Goal: Information Seeking & Learning: Learn about a topic

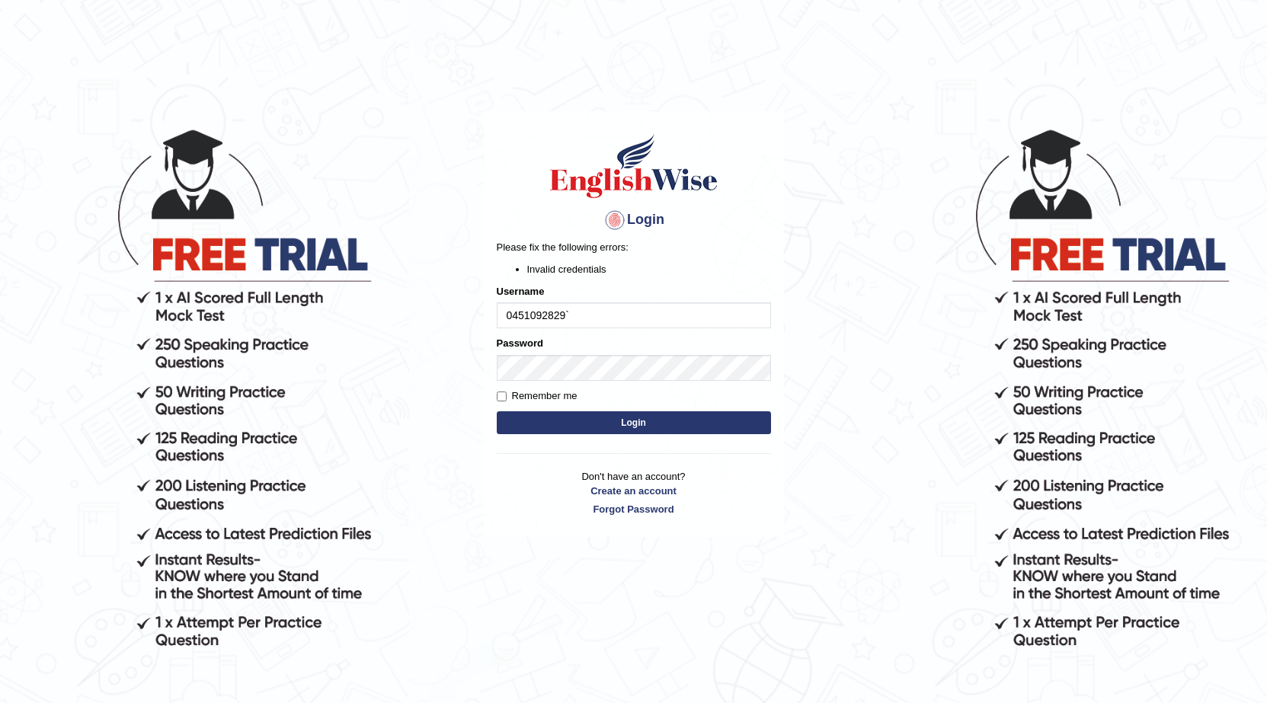
click at [640, 313] on input "0451092829`" at bounding box center [634, 316] width 274 height 26
type input "0"
type input "0451092829"
click at [561, 414] on button "Login" at bounding box center [634, 422] width 274 height 23
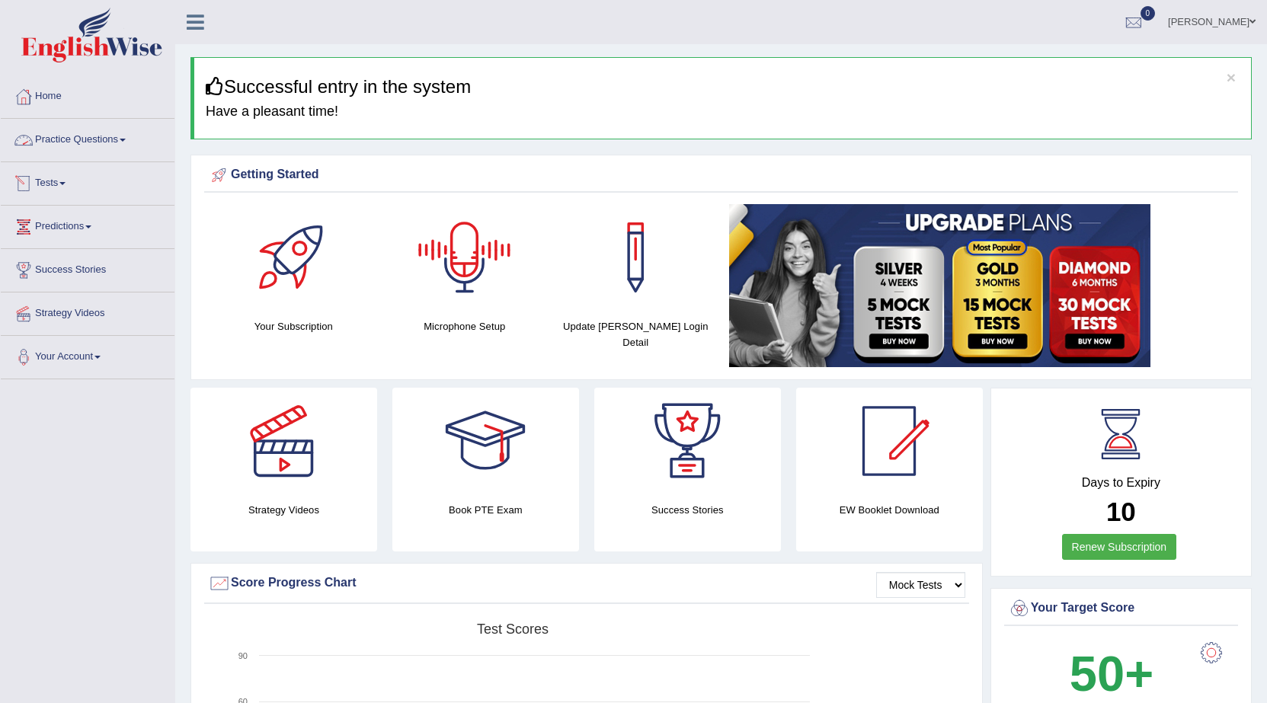
click at [137, 141] on link "Practice Questions" at bounding box center [88, 138] width 174 height 38
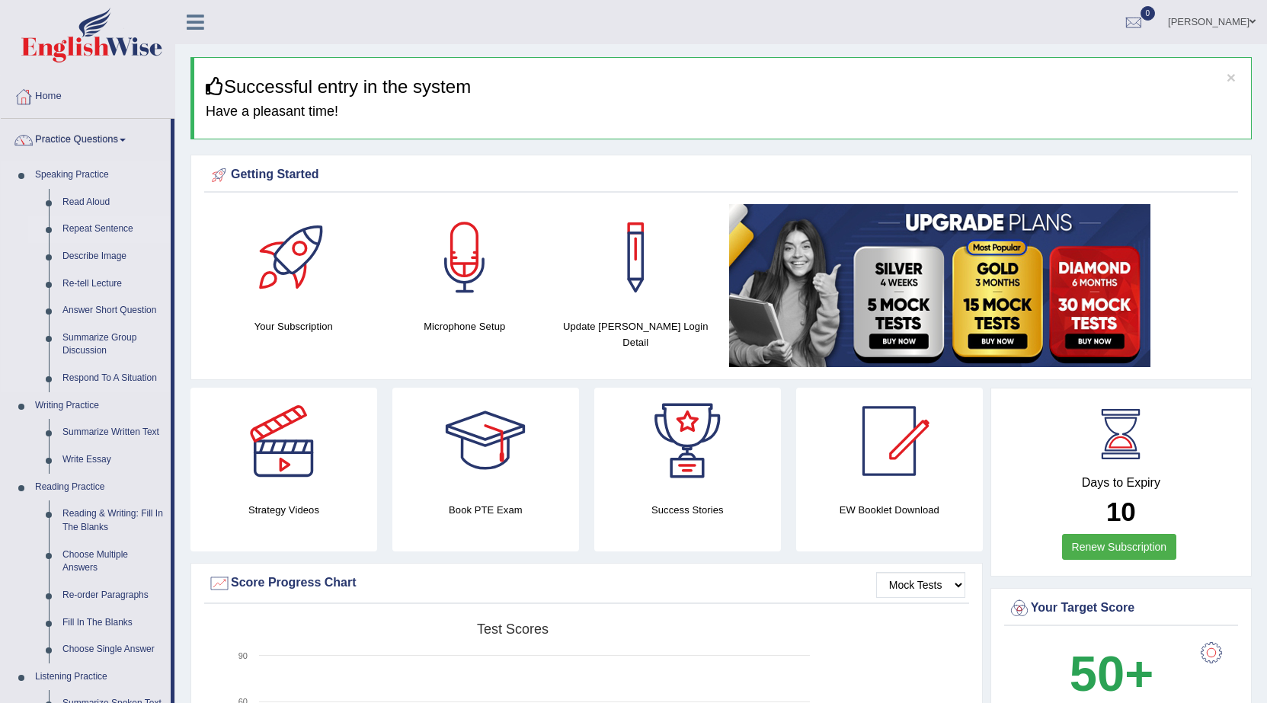
click at [87, 227] on link "Repeat Sentence" at bounding box center [113, 229] width 115 height 27
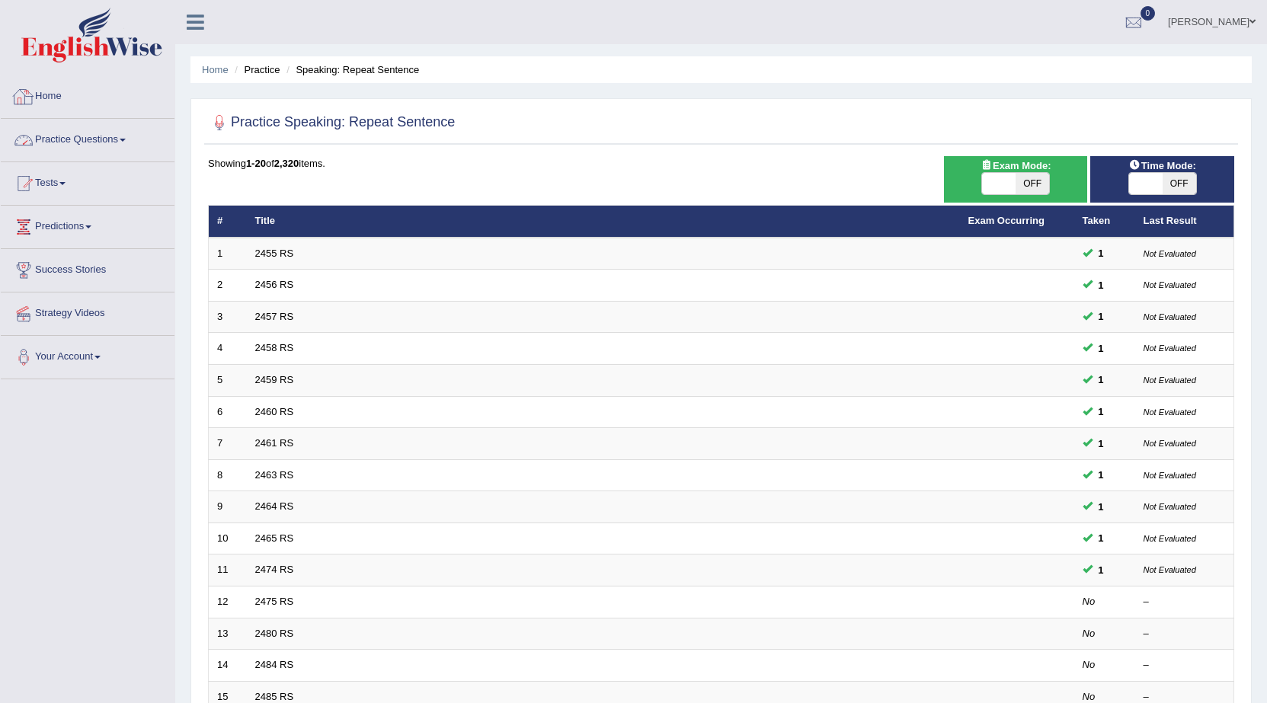
click at [116, 141] on link "Practice Questions" at bounding box center [88, 138] width 174 height 38
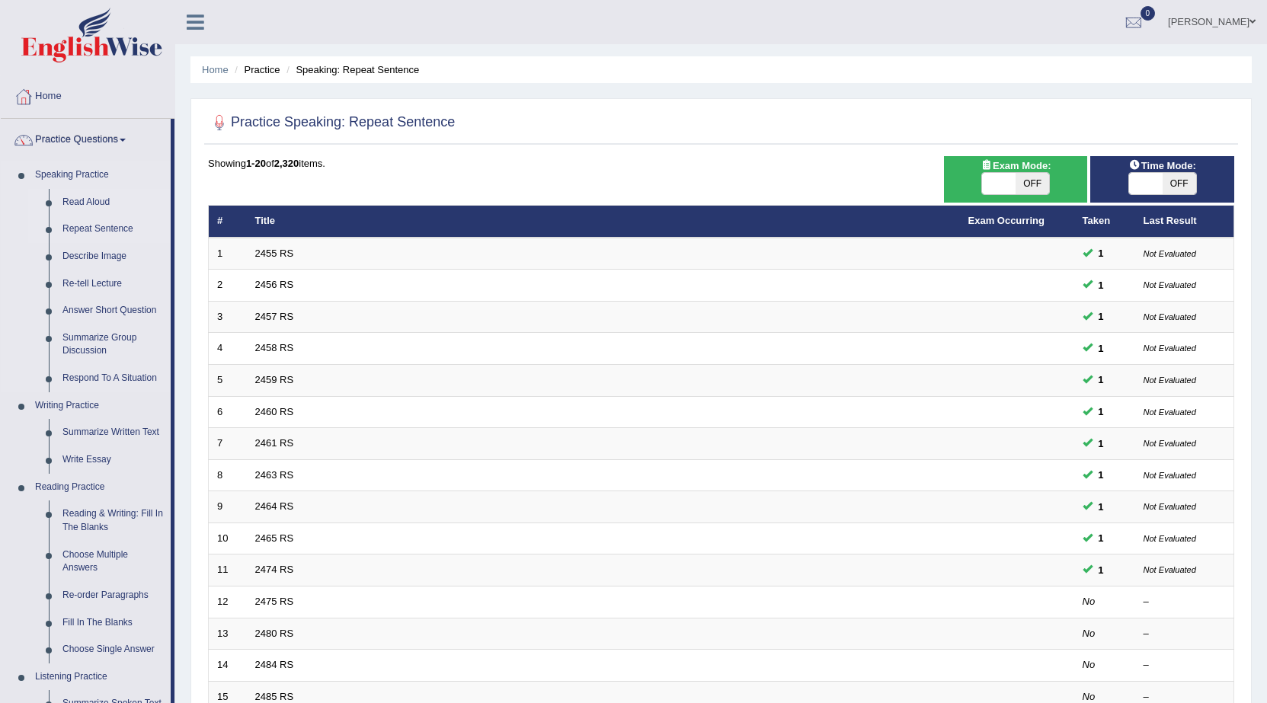
click at [53, 209] on li "Read Aloud" at bounding box center [99, 202] width 142 height 27
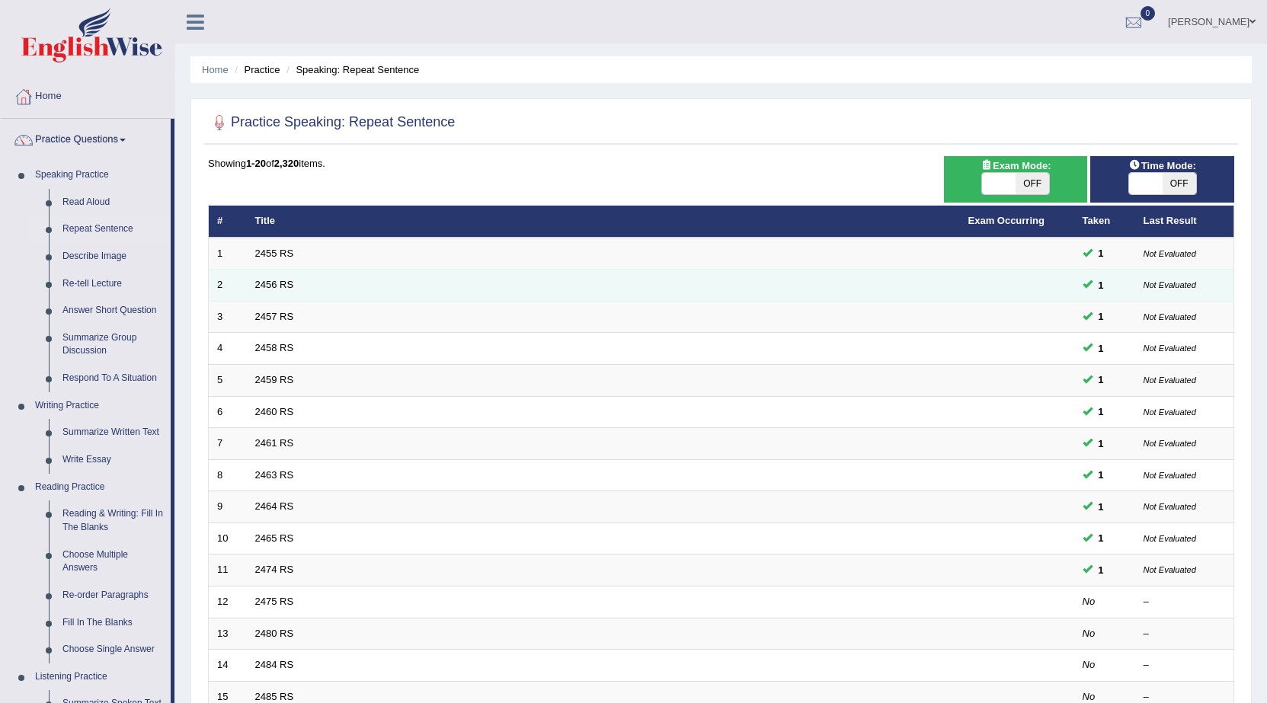
click at [254, 290] on td "2456 RS" at bounding box center [603, 286] width 713 height 32
click at [279, 279] on link "2456 RS" at bounding box center [274, 284] width 39 height 11
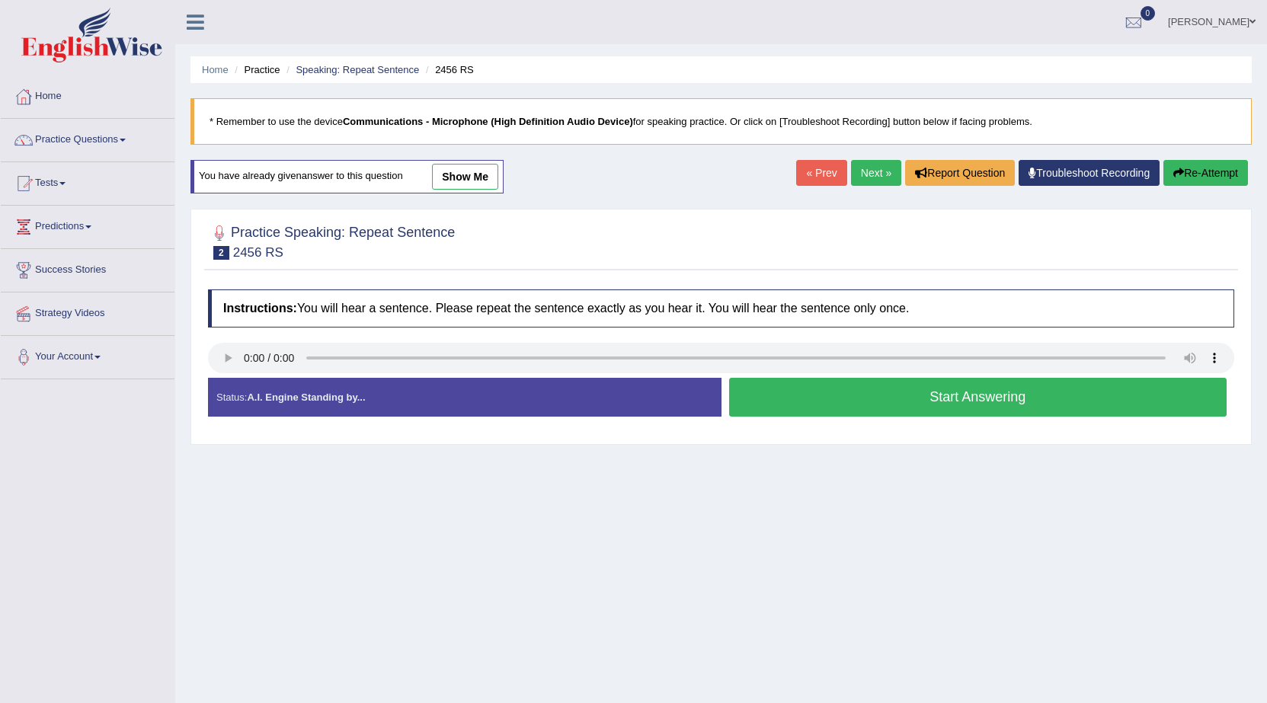
click at [921, 401] on button "Start Answering" at bounding box center [978, 397] width 498 height 39
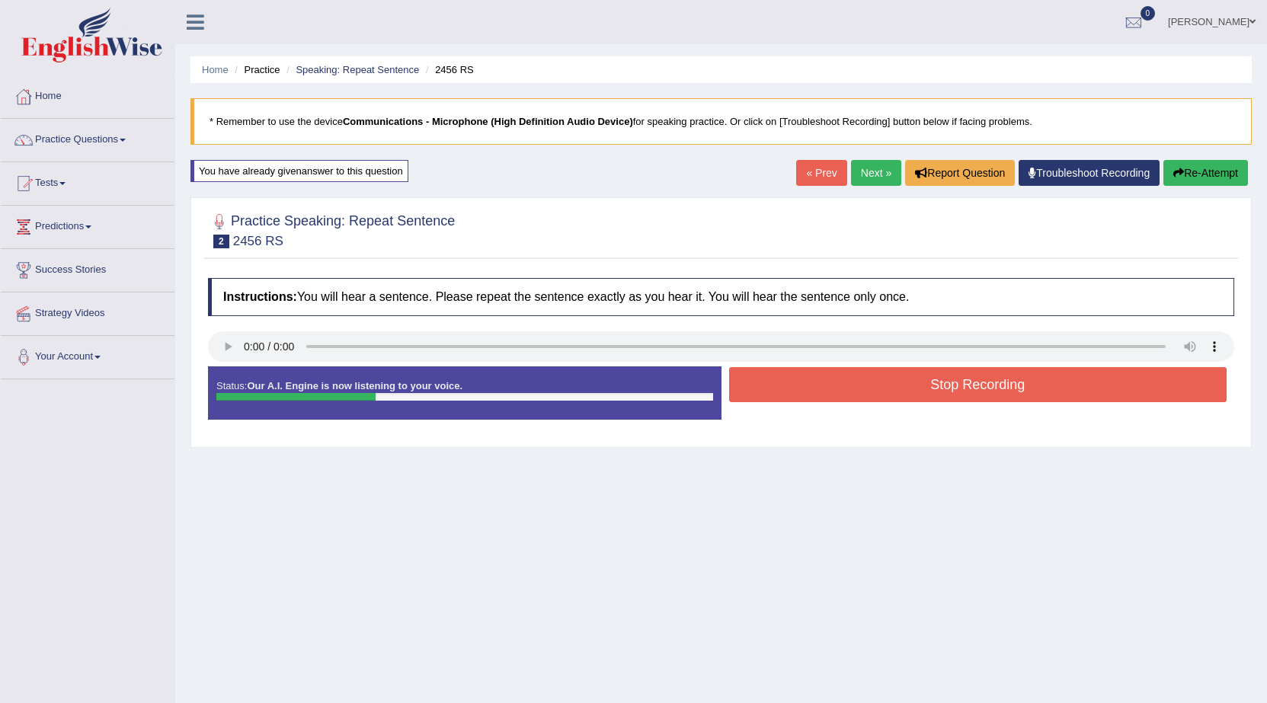
click at [920, 401] on button "Stop Recording" at bounding box center [978, 384] width 498 height 35
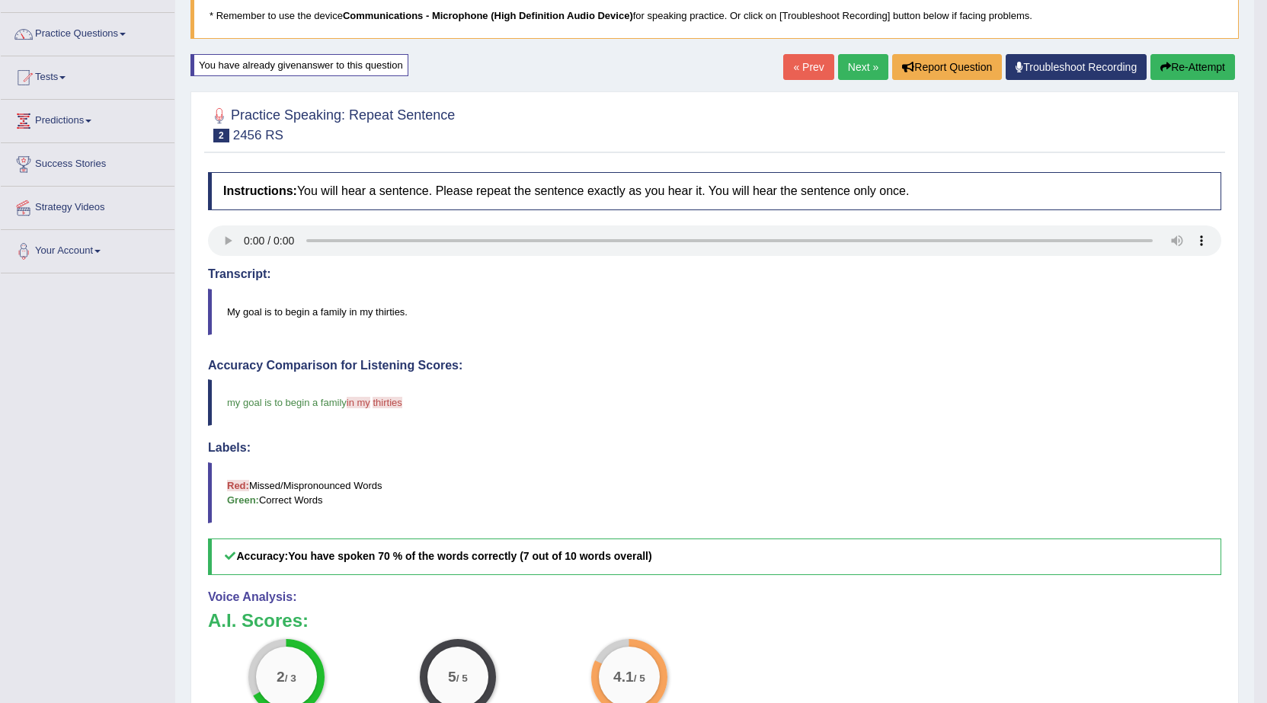
scroll to position [30, 0]
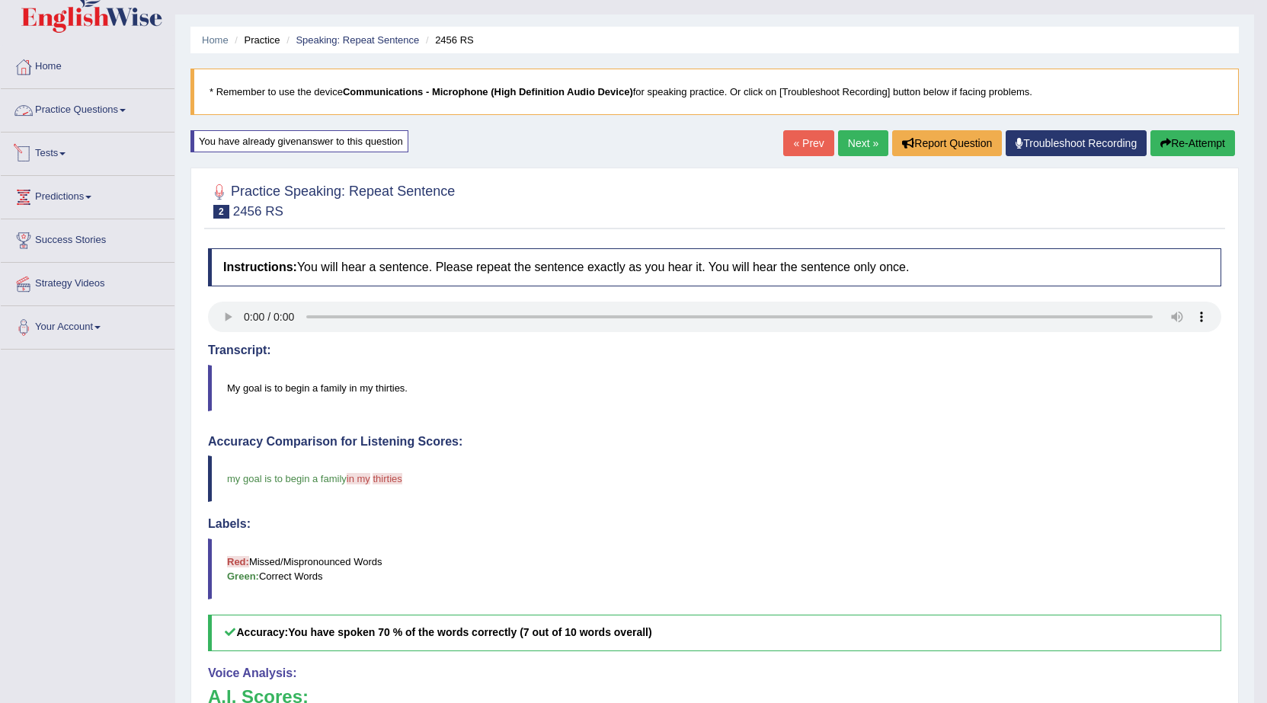
click at [88, 109] on link "Practice Questions" at bounding box center [88, 108] width 174 height 38
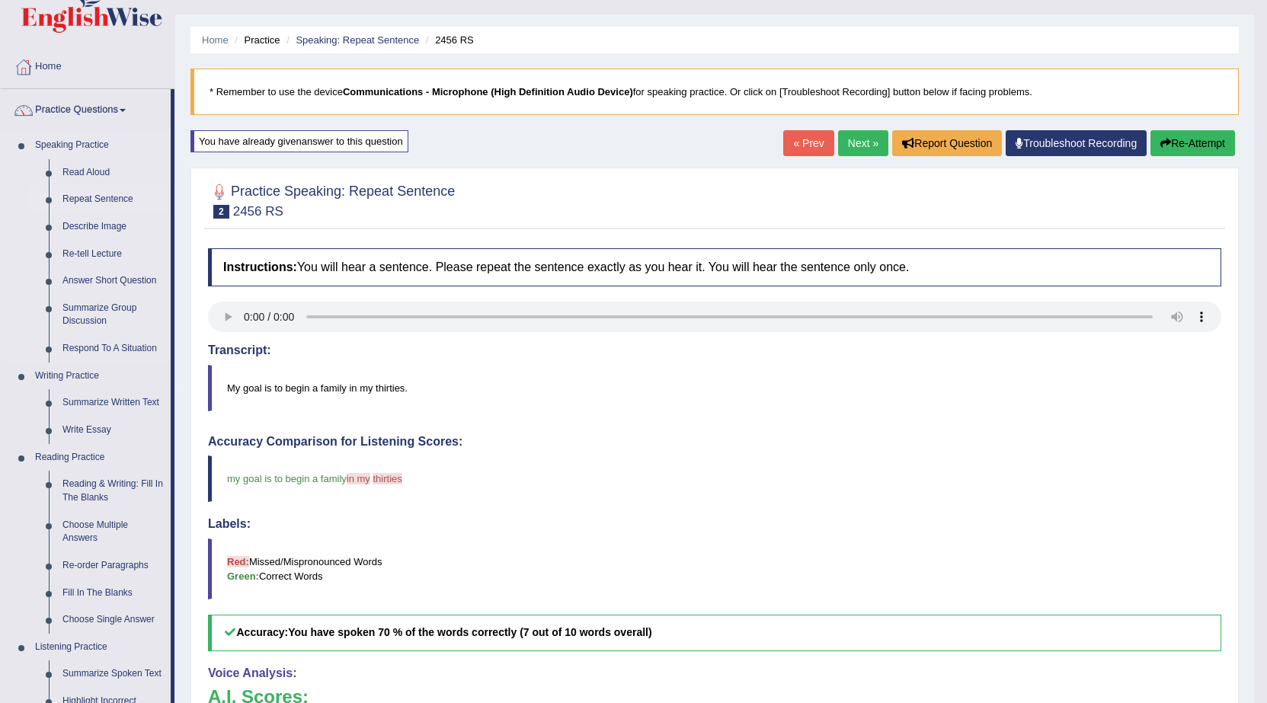
click at [72, 197] on link "Repeat Sentence" at bounding box center [113, 199] width 115 height 27
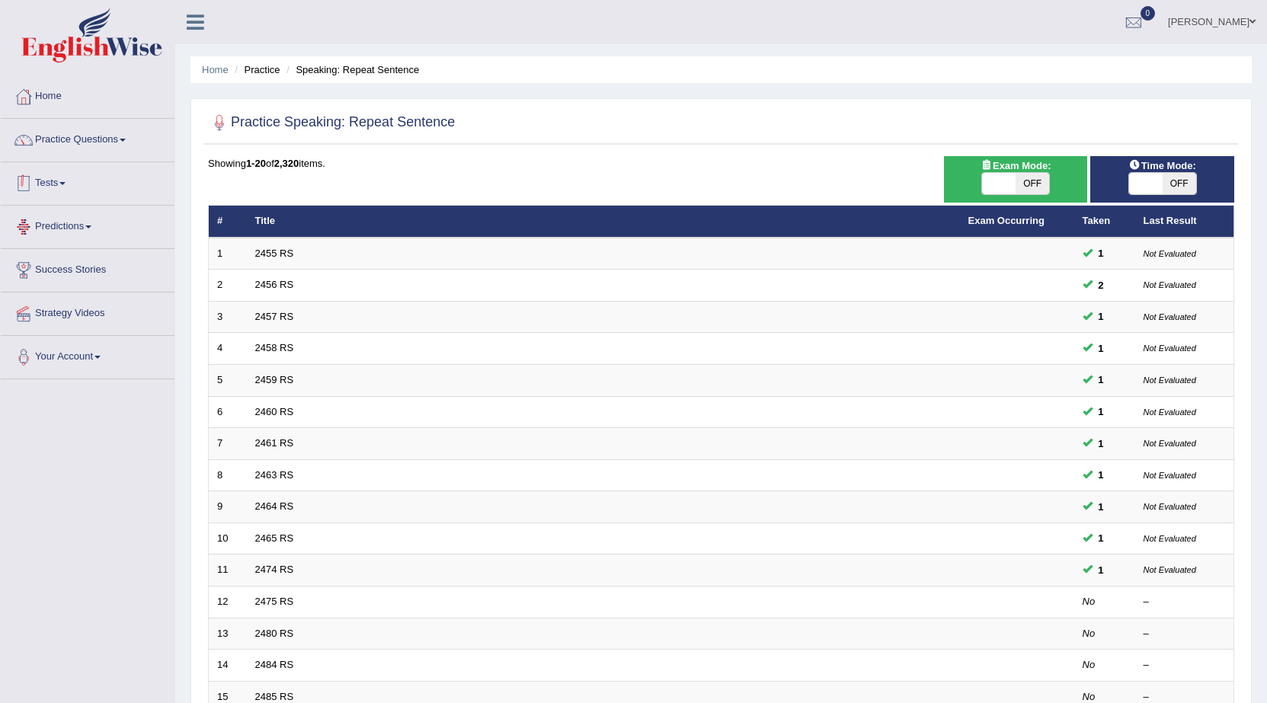
click at [59, 181] on link "Tests" at bounding box center [88, 181] width 174 height 38
click at [106, 144] on link "Practice Questions" at bounding box center [88, 138] width 174 height 38
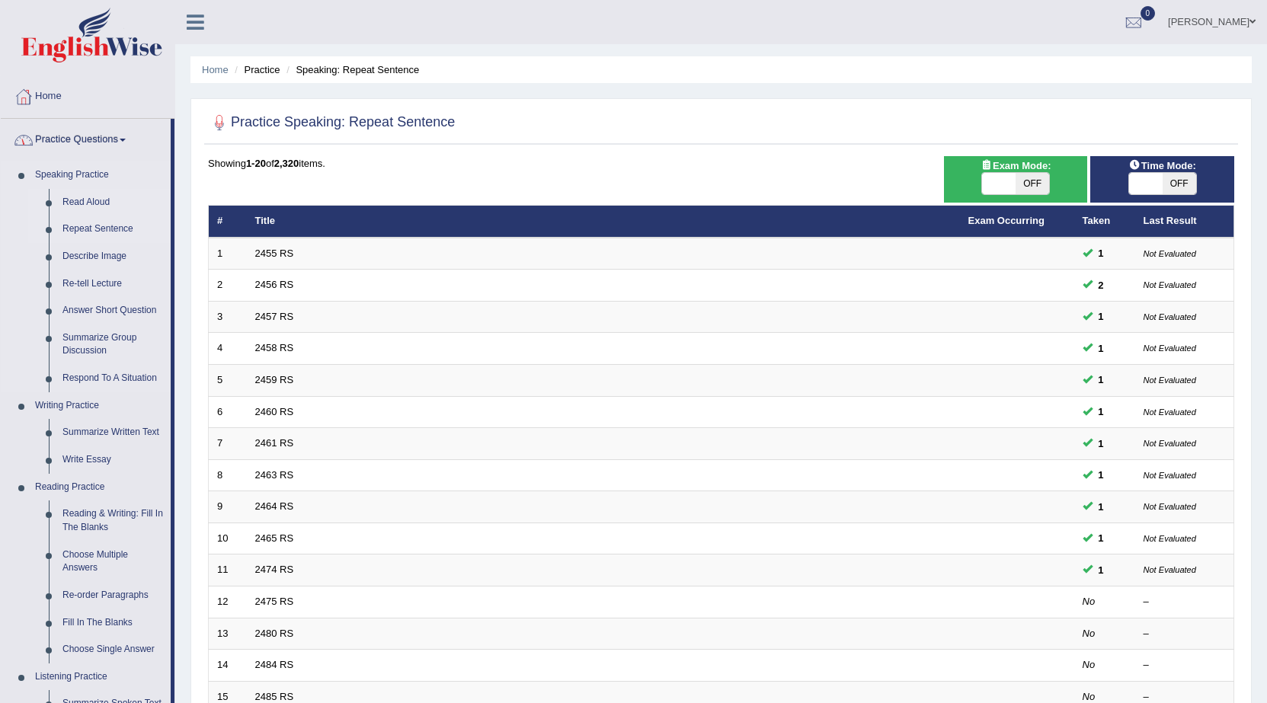
click at [92, 190] on link "Read Aloud" at bounding box center [113, 202] width 115 height 27
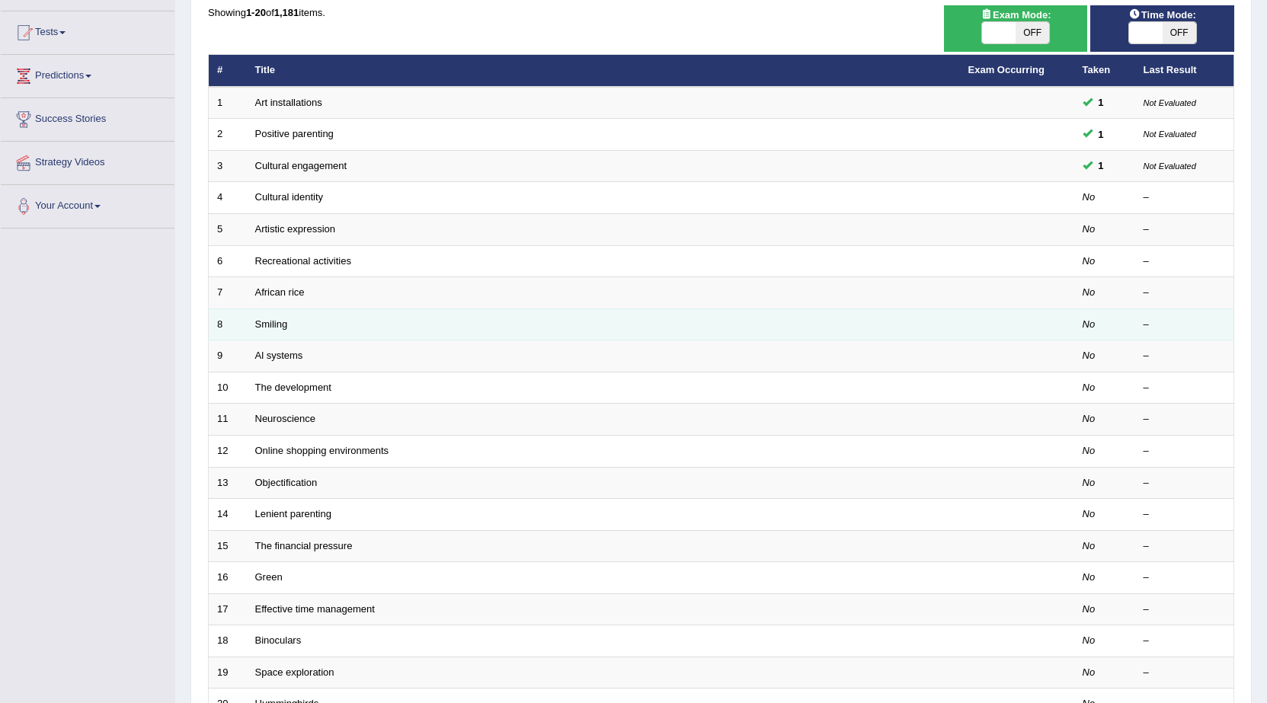
scroll to position [152, 0]
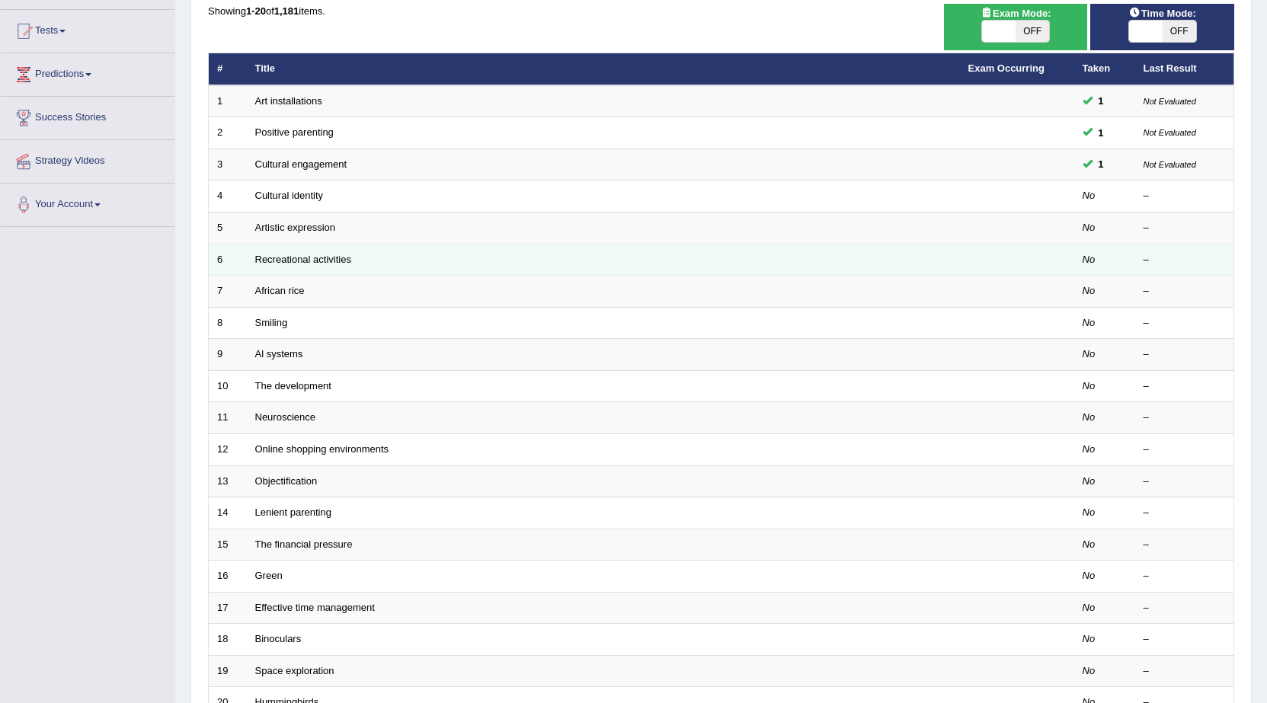
click at [359, 263] on td "Recreational activities" at bounding box center [603, 260] width 713 height 32
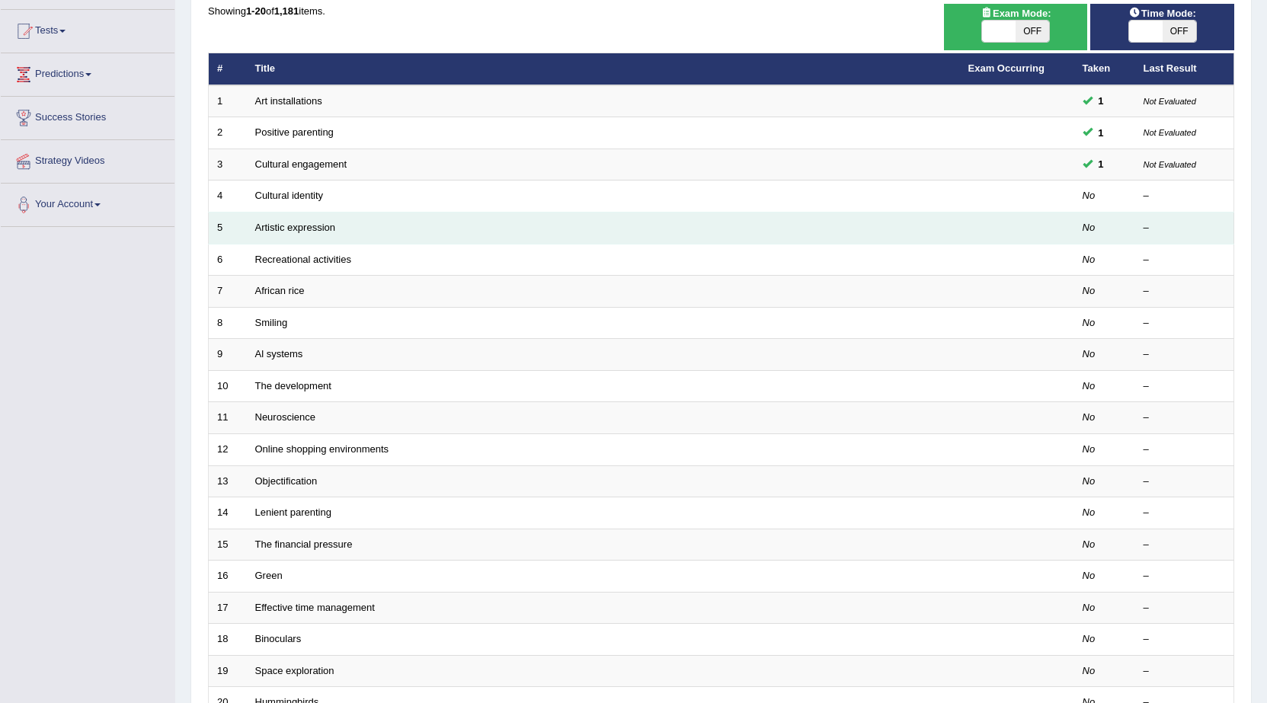
click at [338, 219] on td "Artistic expression" at bounding box center [603, 229] width 713 height 32
click at [309, 230] on link "Artistic expression" at bounding box center [295, 227] width 80 height 11
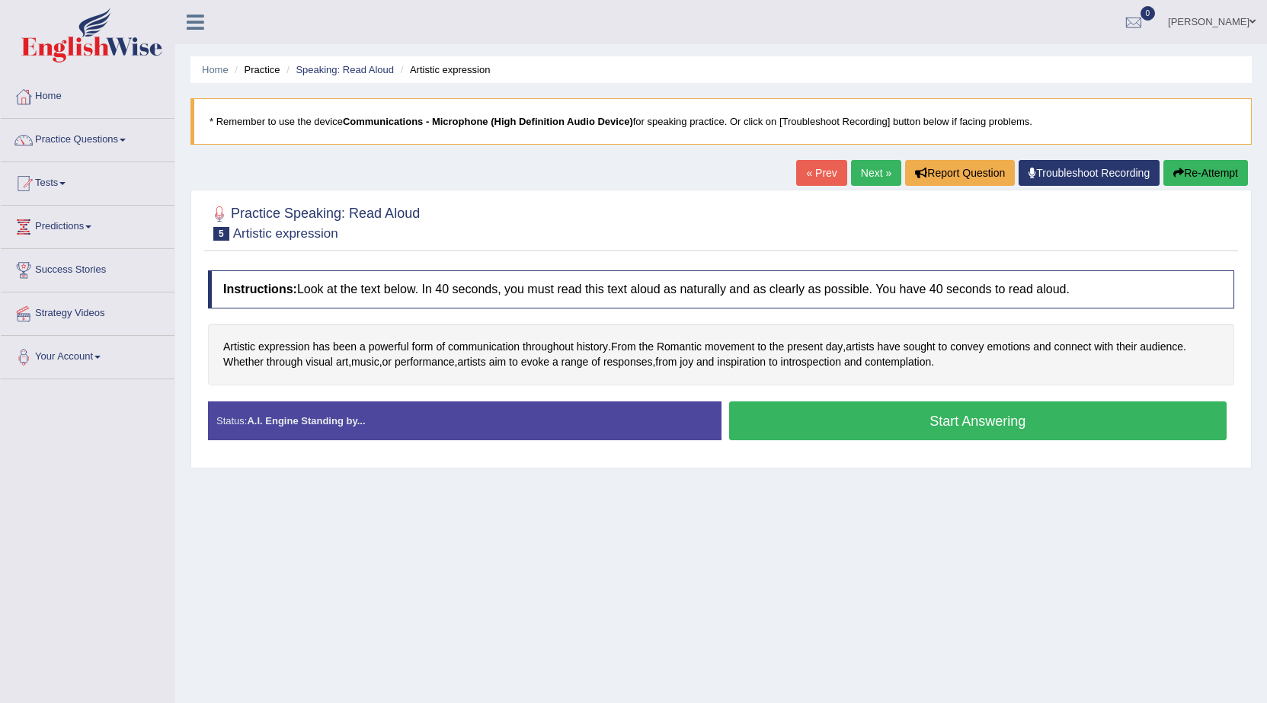
click at [776, 414] on button "Start Answering" at bounding box center [978, 421] width 498 height 39
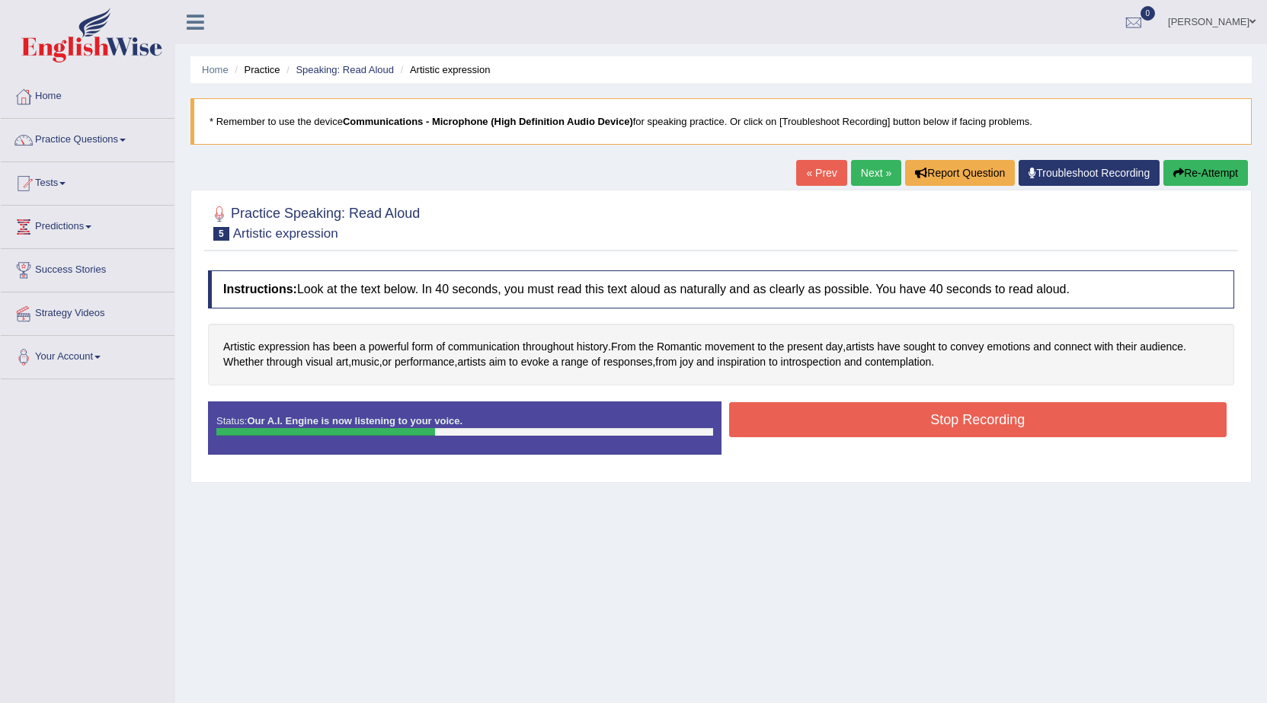
click at [776, 414] on button "Stop Recording" at bounding box center [978, 419] width 498 height 35
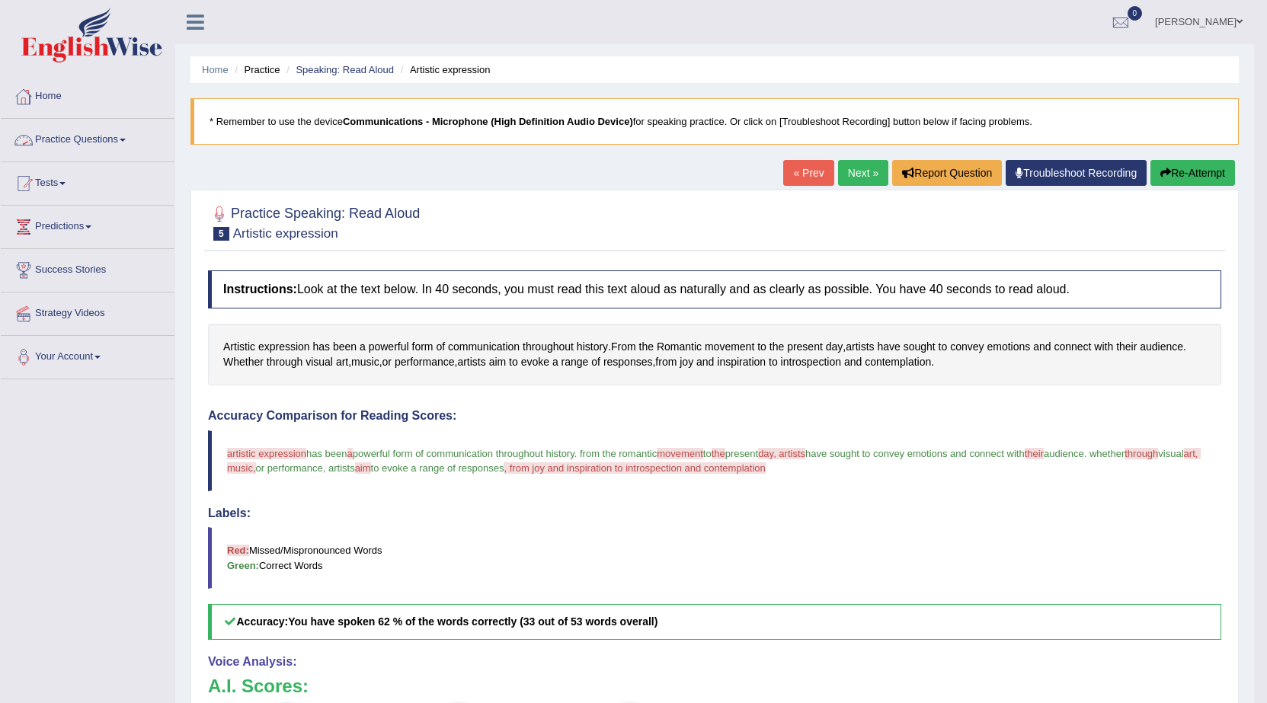
click at [114, 138] on link "Practice Questions" at bounding box center [88, 138] width 174 height 38
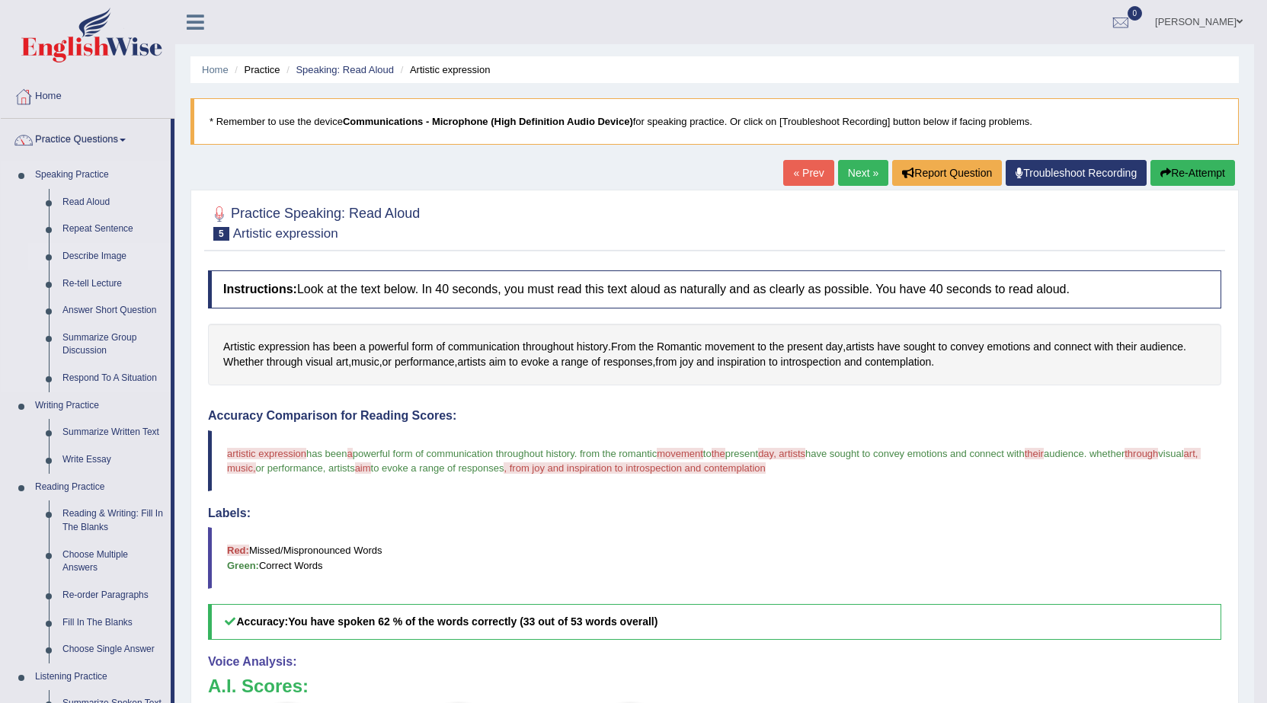
click at [107, 258] on link "Describe Image" at bounding box center [113, 256] width 115 height 27
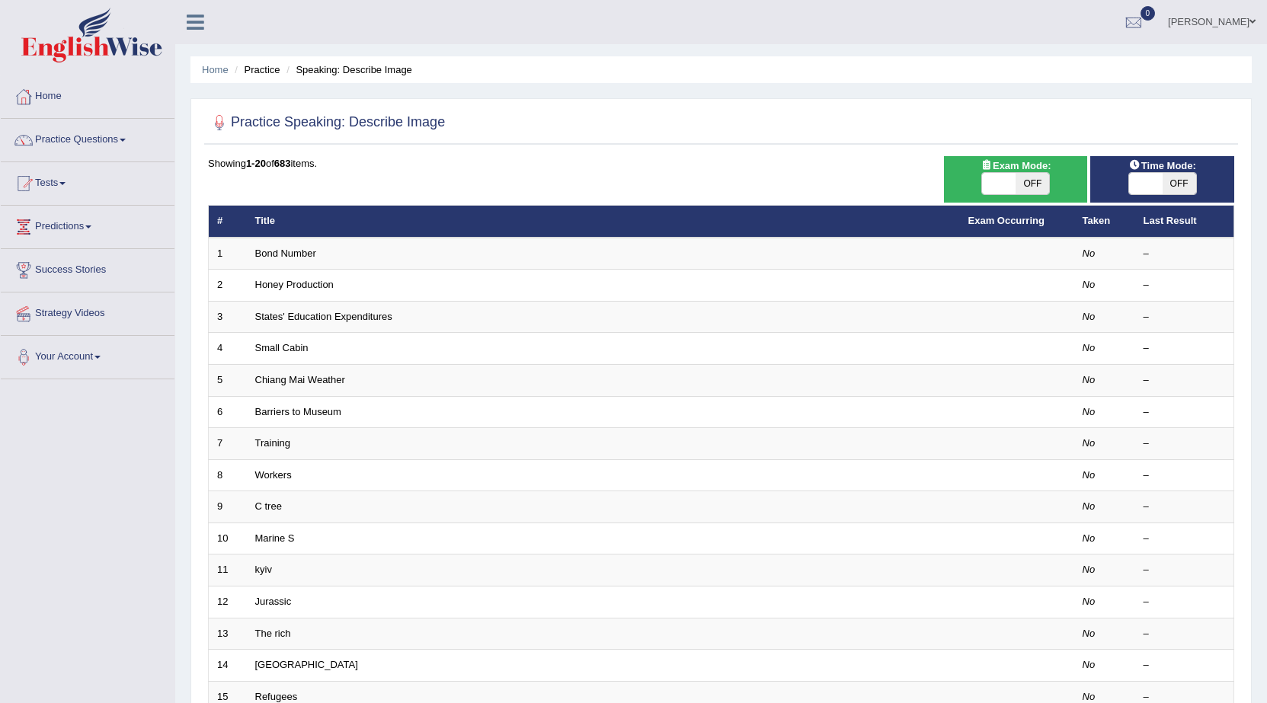
click at [419, 256] on td "Bond Number" at bounding box center [603, 254] width 713 height 32
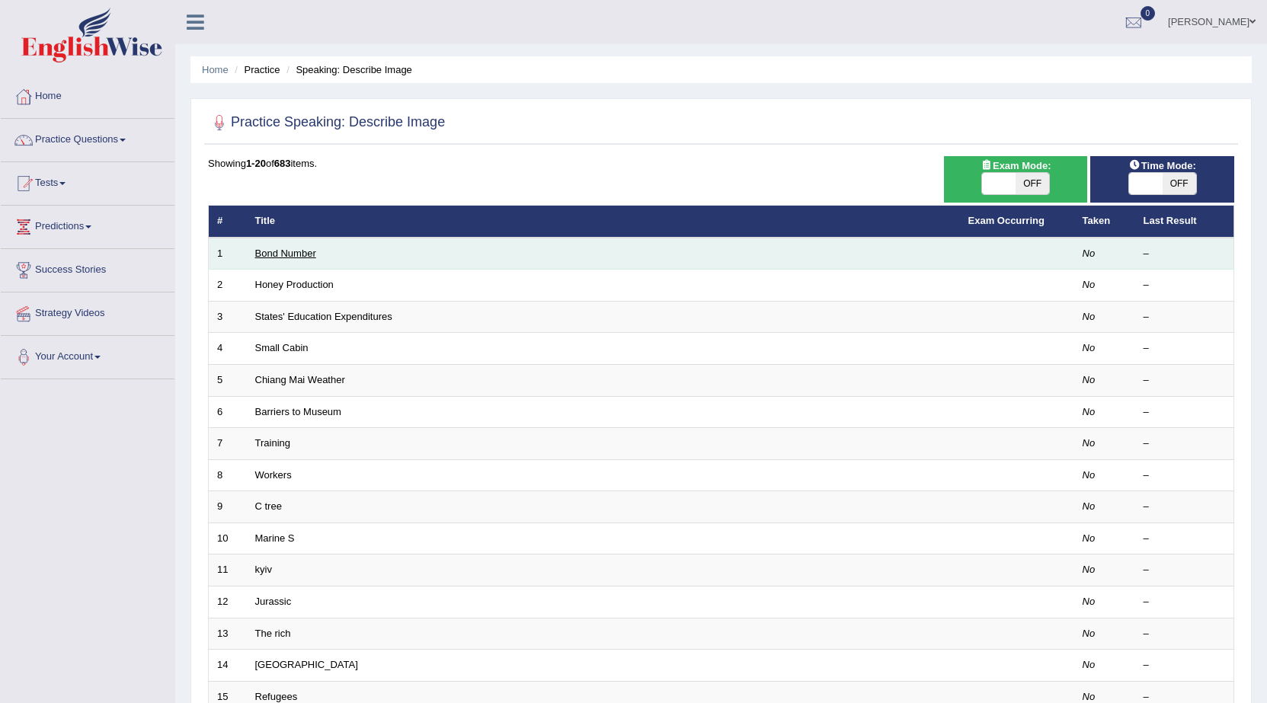
click at [280, 248] on link "Bond Number" at bounding box center [285, 253] width 61 height 11
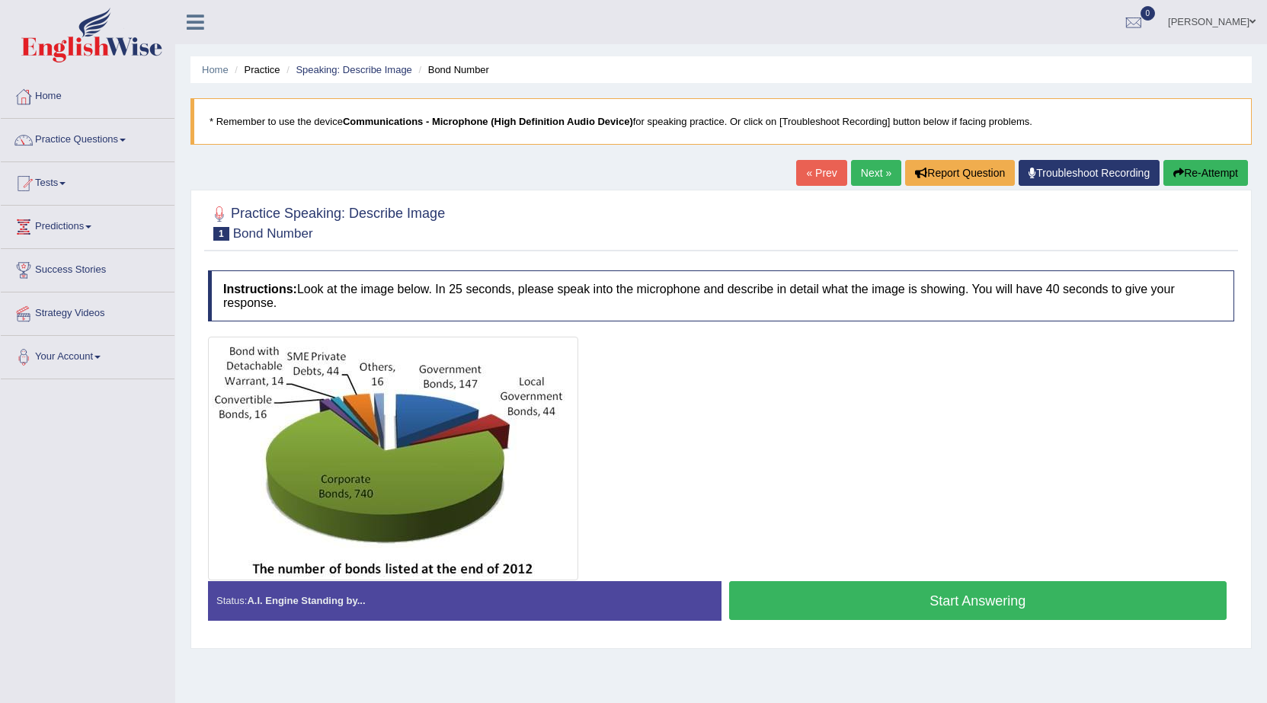
click at [807, 597] on button "Start Answering" at bounding box center [978, 600] width 498 height 39
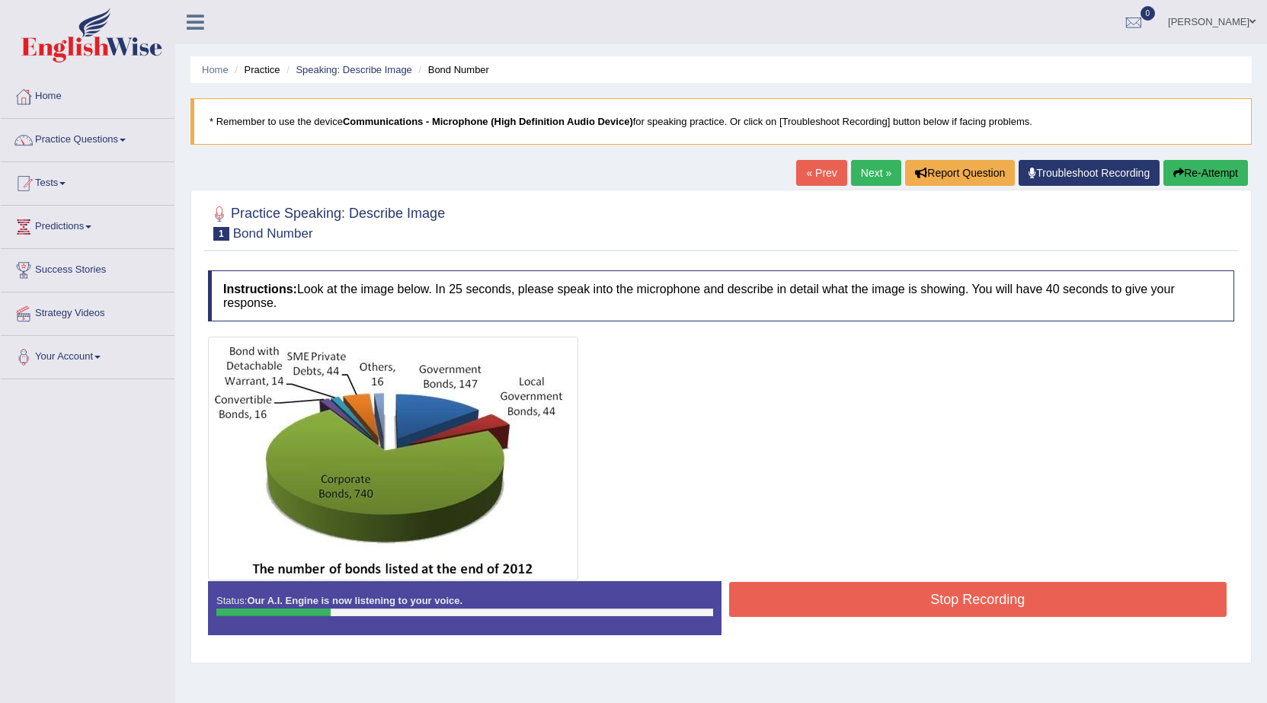
click at [807, 597] on button "Stop Recording" at bounding box center [978, 599] width 498 height 35
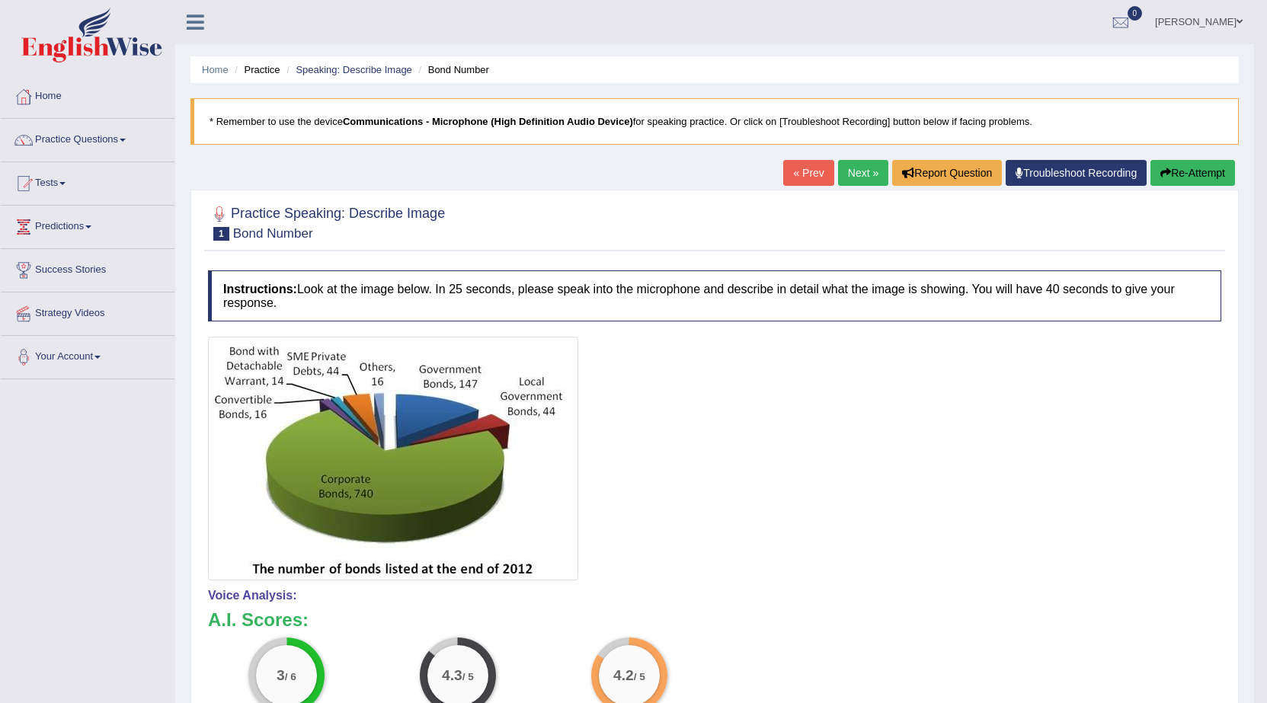
click at [1136, 153] on div "Home Practice Speaking: Describe Image Bond Number * Remember to use the device…" at bounding box center [714, 491] width 1079 height 983
click at [1177, 171] on button "Re-Attempt" at bounding box center [1193, 173] width 85 height 26
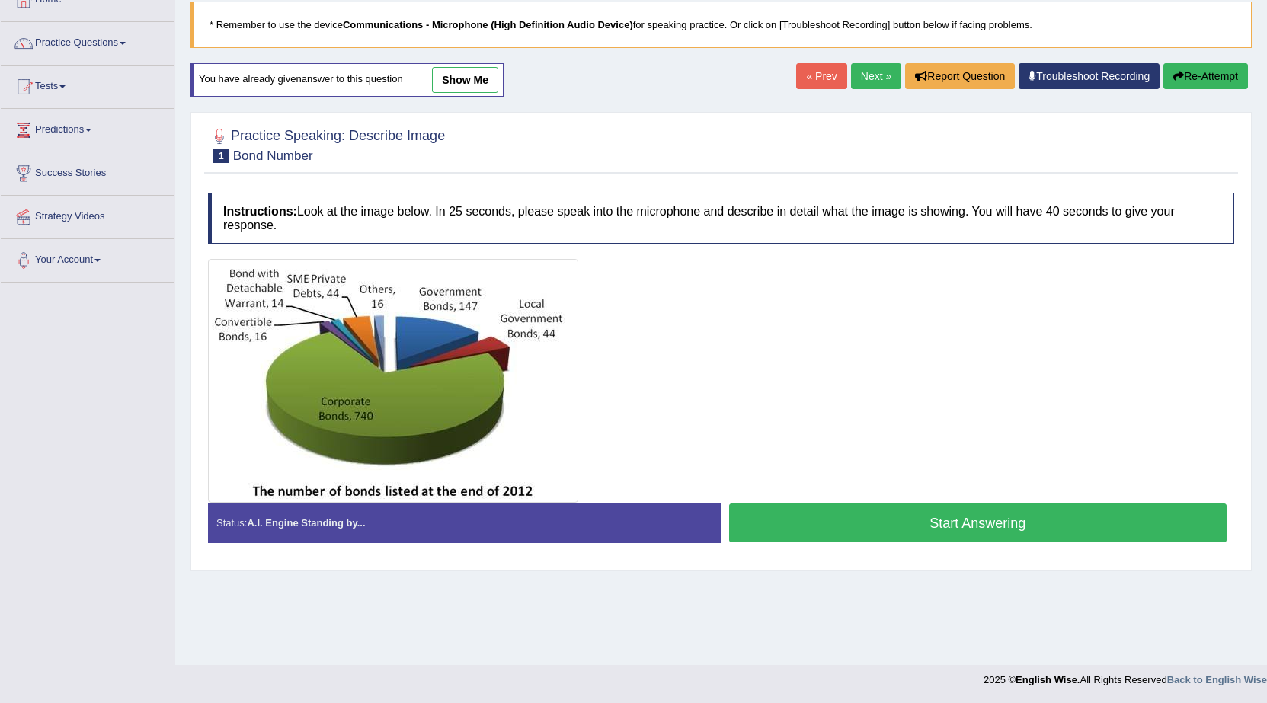
click at [983, 521] on button "Start Answering" at bounding box center [978, 523] width 498 height 39
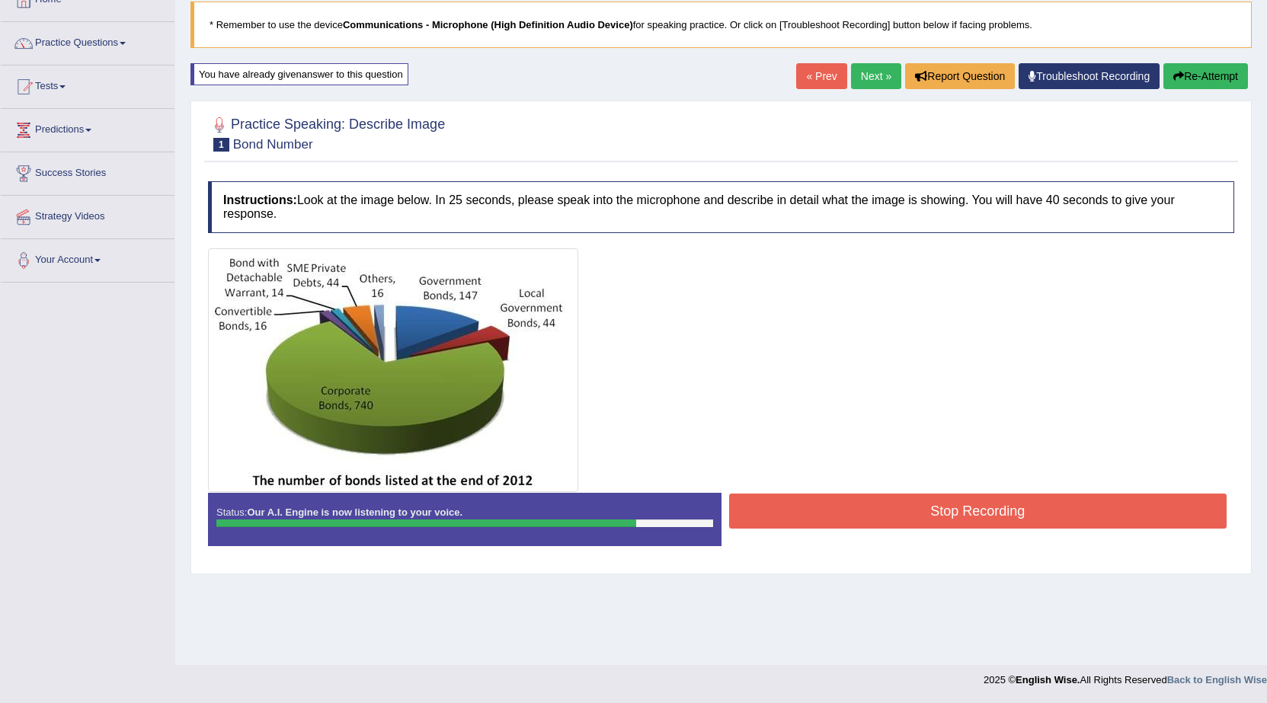
click at [983, 521] on button "Stop Recording" at bounding box center [978, 511] width 498 height 35
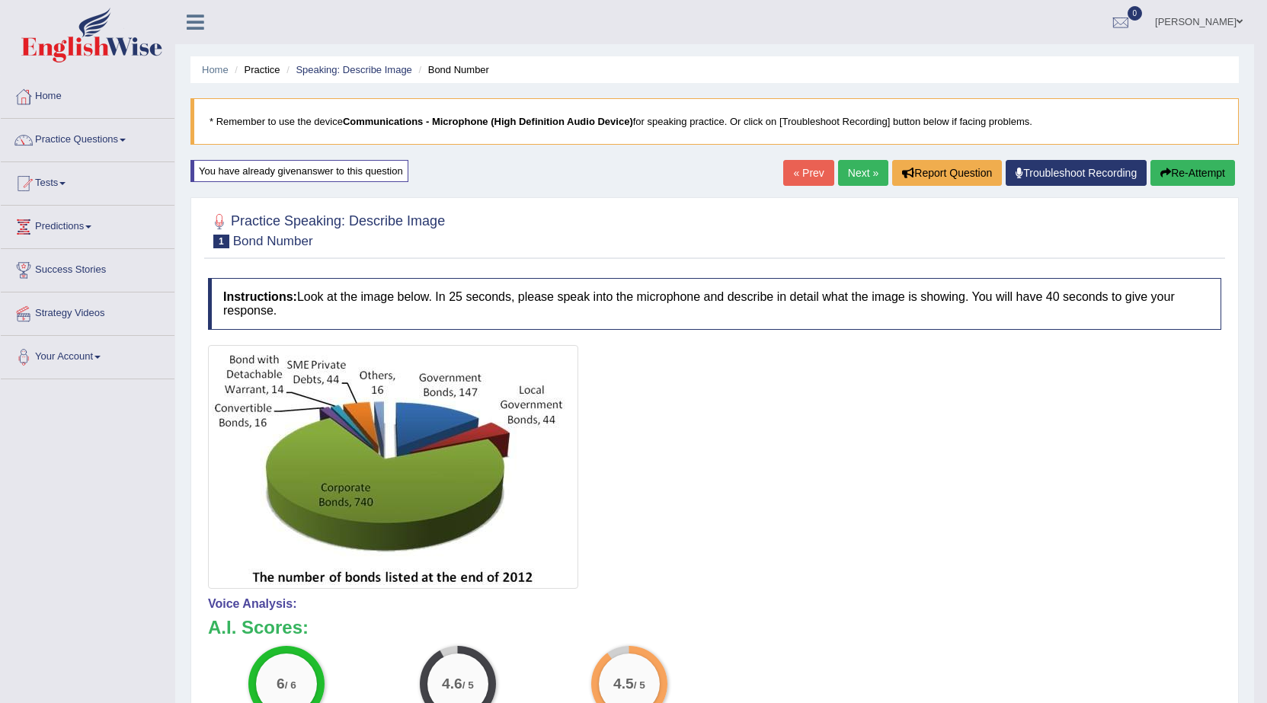
drag, startPoint x: 851, startPoint y: 166, endPoint x: 813, endPoint y: 161, distance: 38.5
click at [851, 165] on link "Next »" at bounding box center [863, 173] width 50 height 26
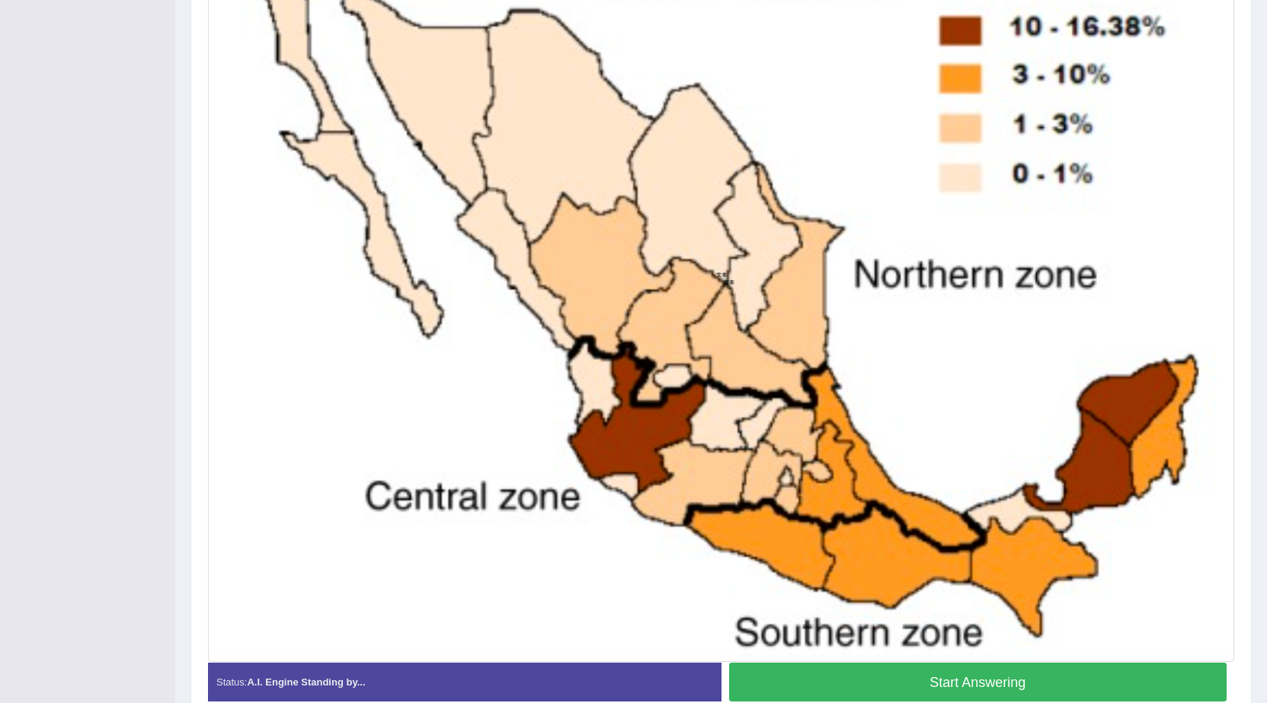
scroll to position [526, 0]
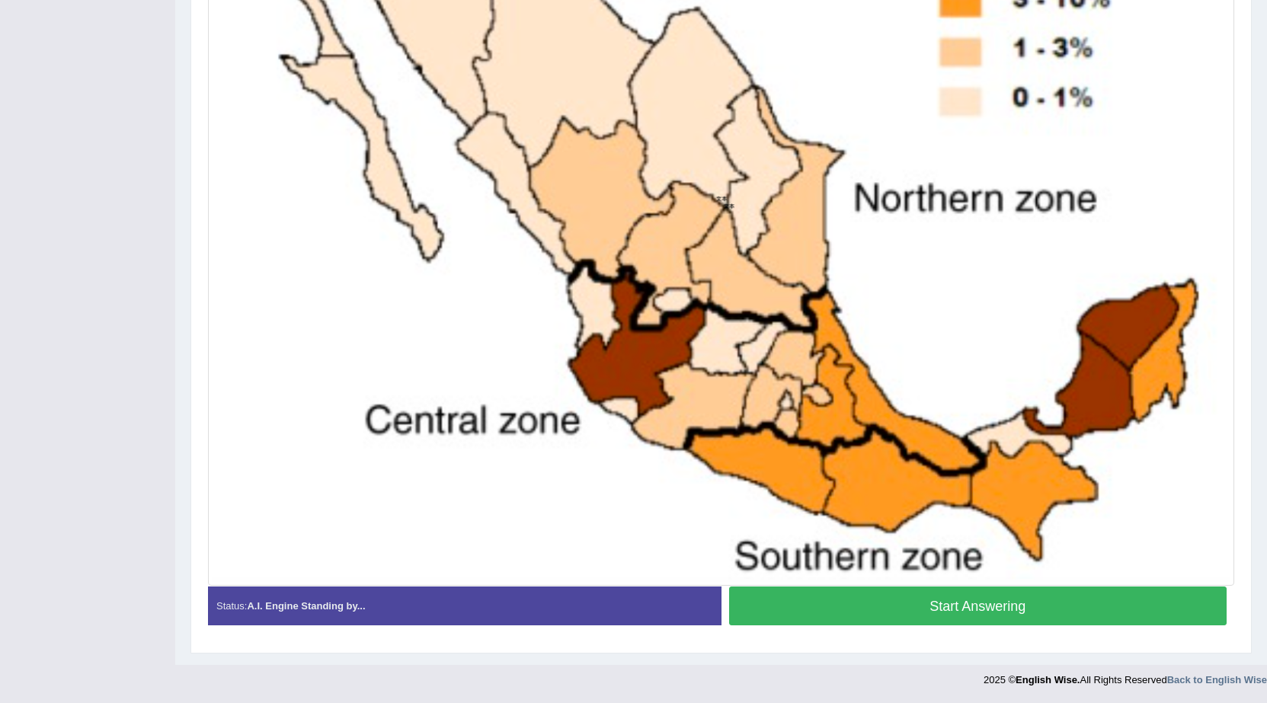
click at [975, 604] on button "Start Answering" at bounding box center [978, 606] width 498 height 39
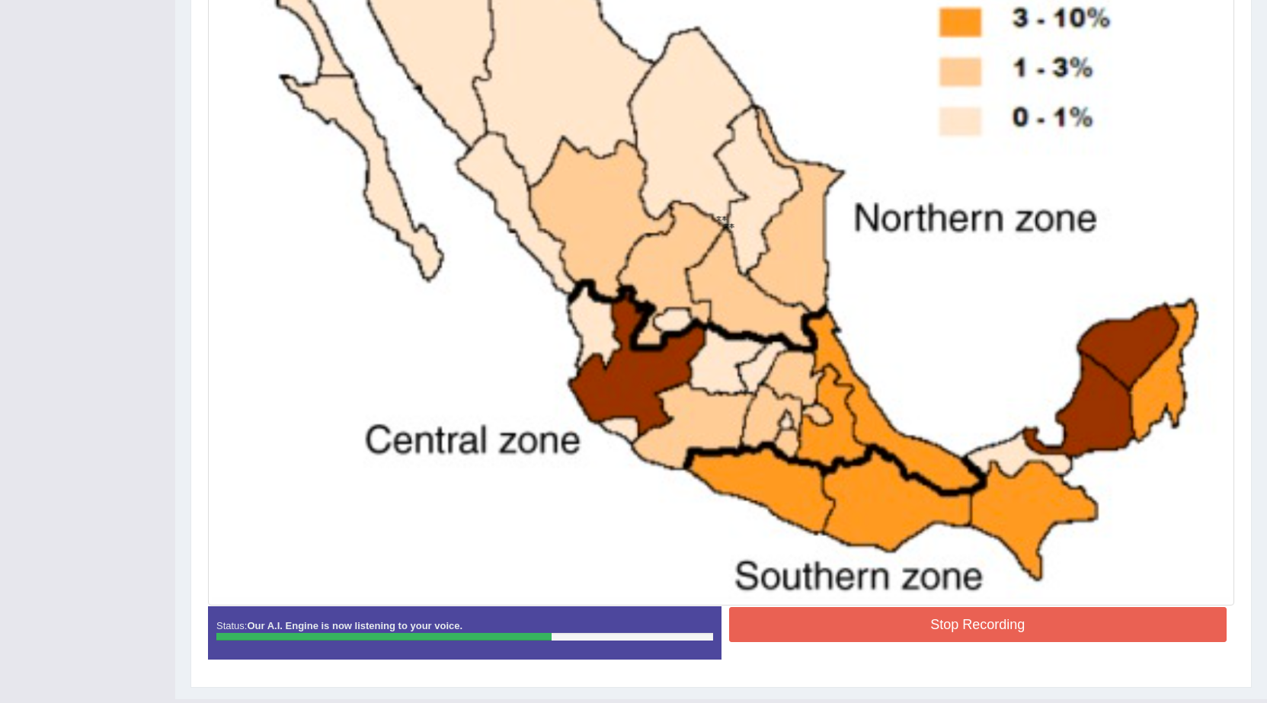
scroll to position [540, 0]
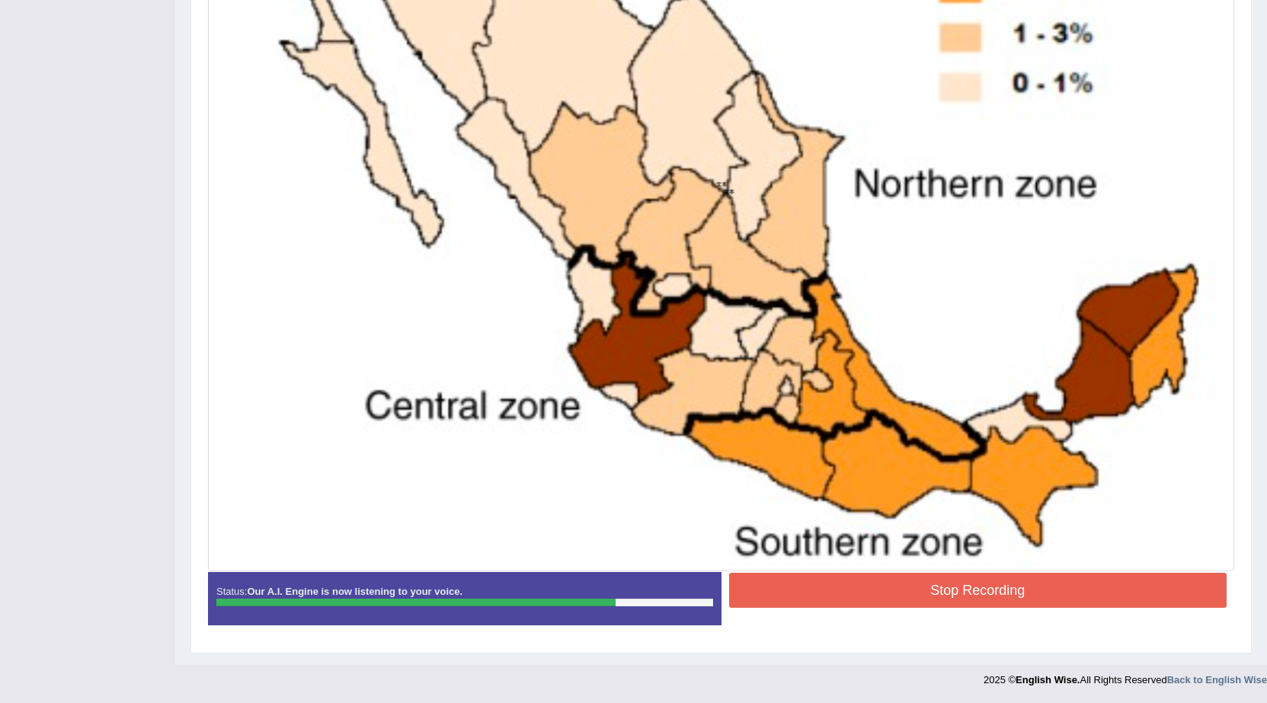
click at [948, 583] on button "Stop Recording" at bounding box center [978, 590] width 498 height 35
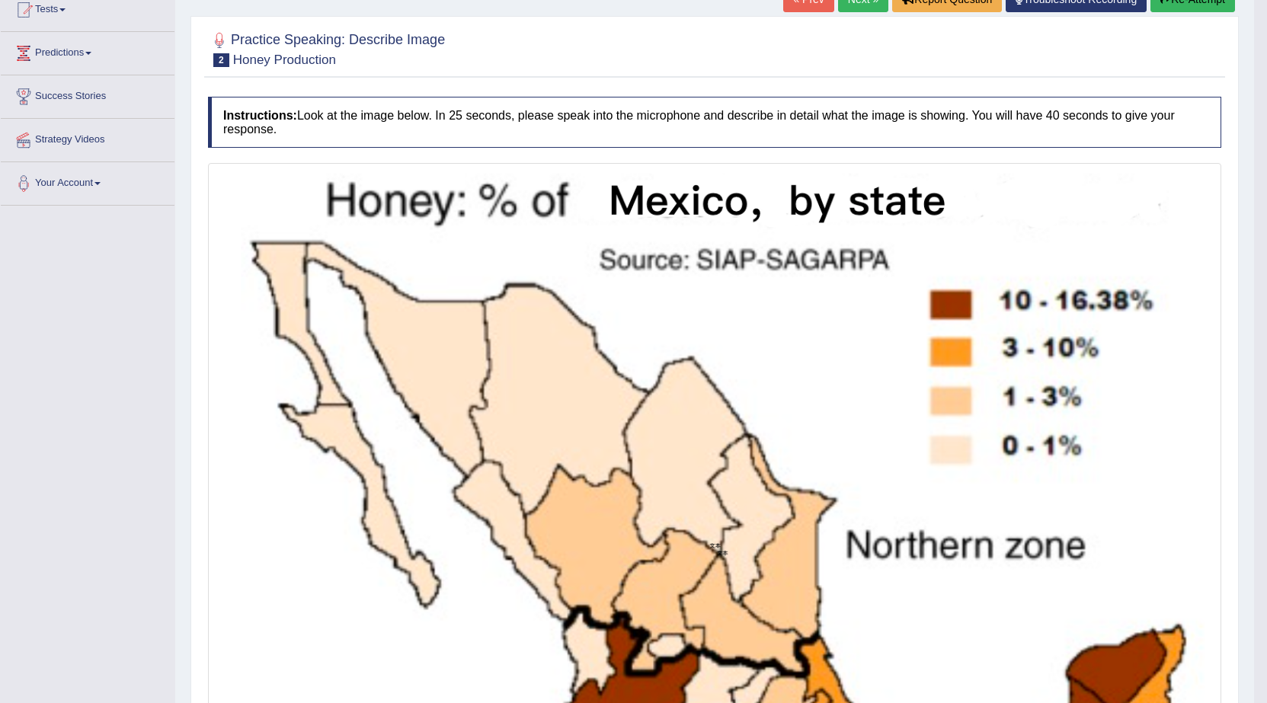
scroll to position [77, 0]
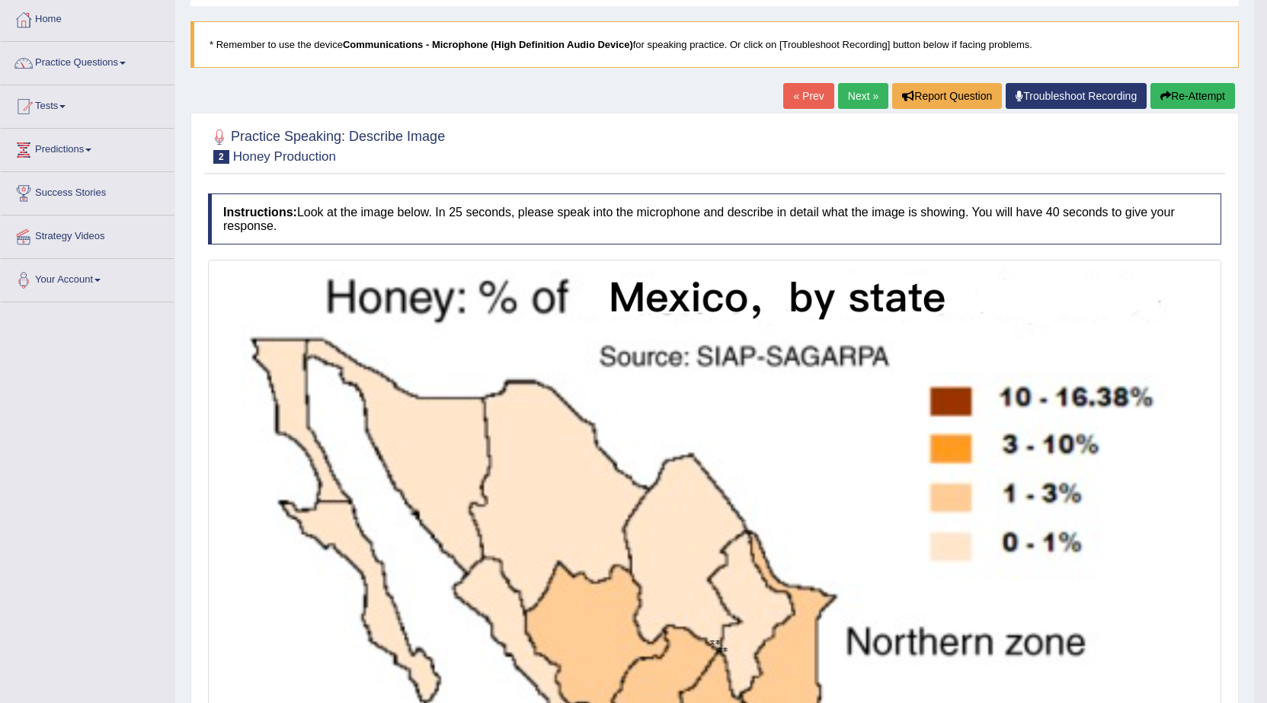
click at [853, 95] on link "Next »" at bounding box center [863, 96] width 50 height 26
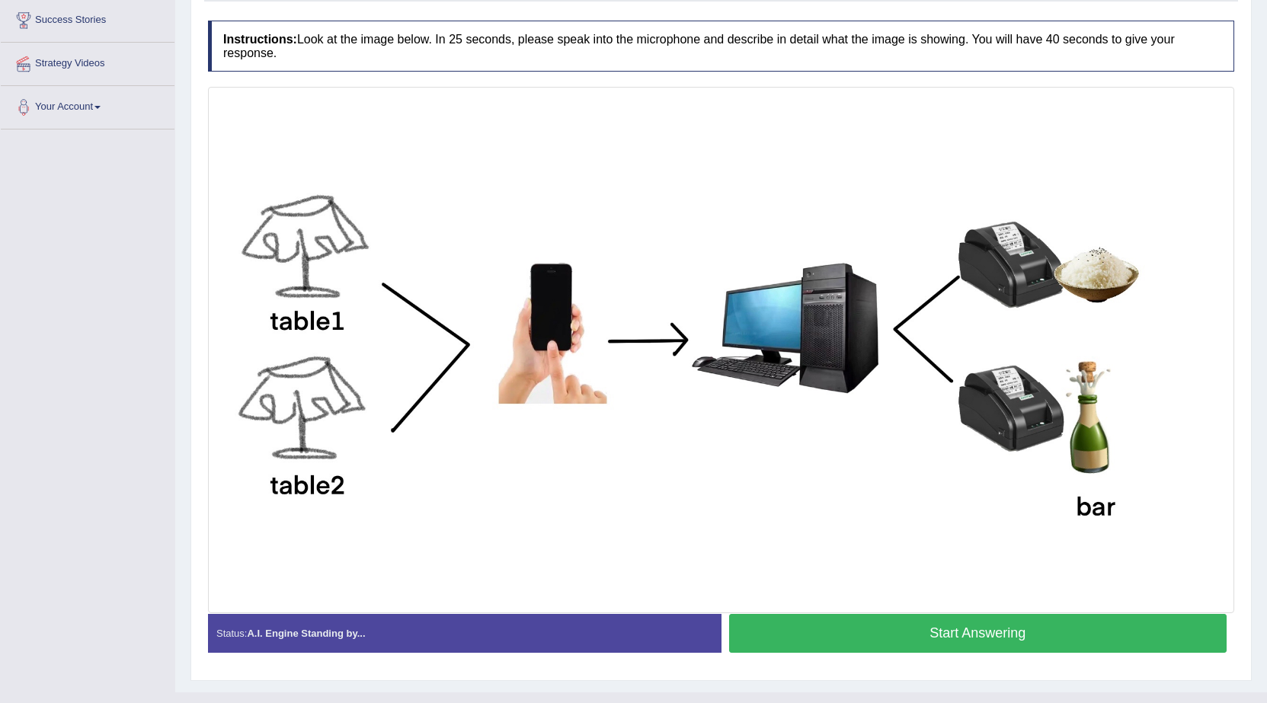
scroll to position [277, 0]
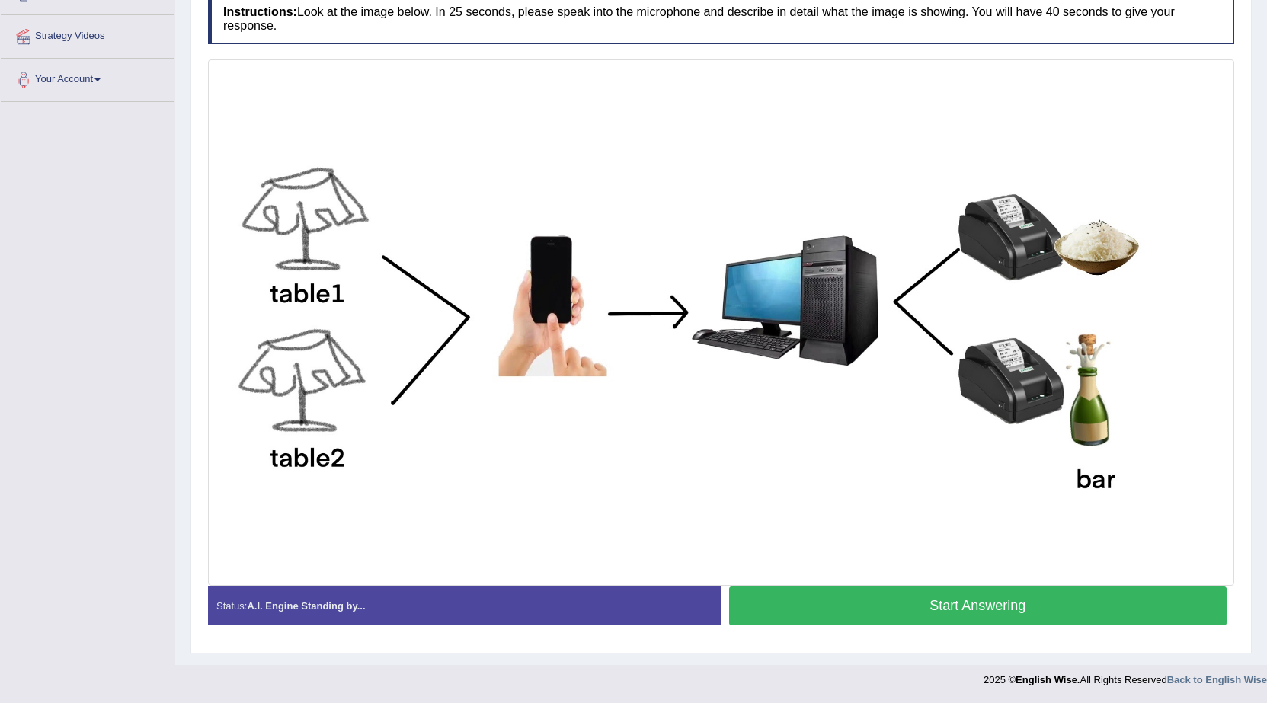
click at [952, 605] on button "Start Answering" at bounding box center [978, 606] width 498 height 39
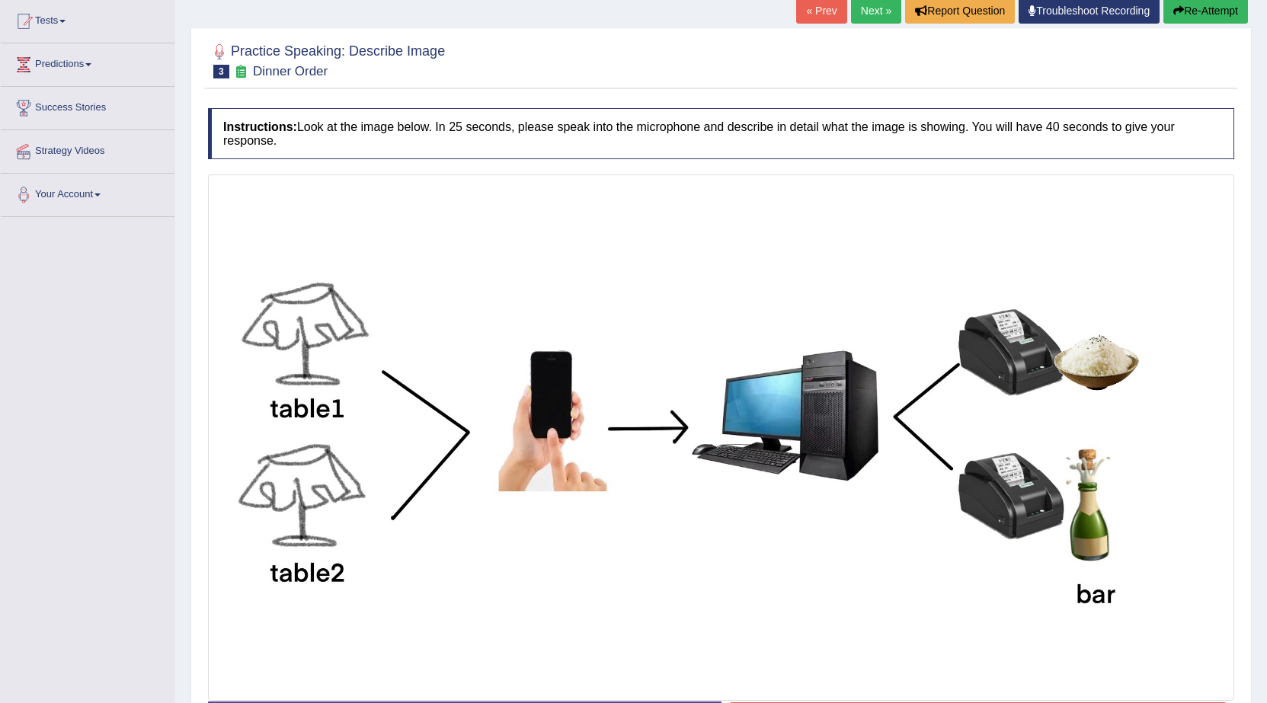
scroll to position [0, 0]
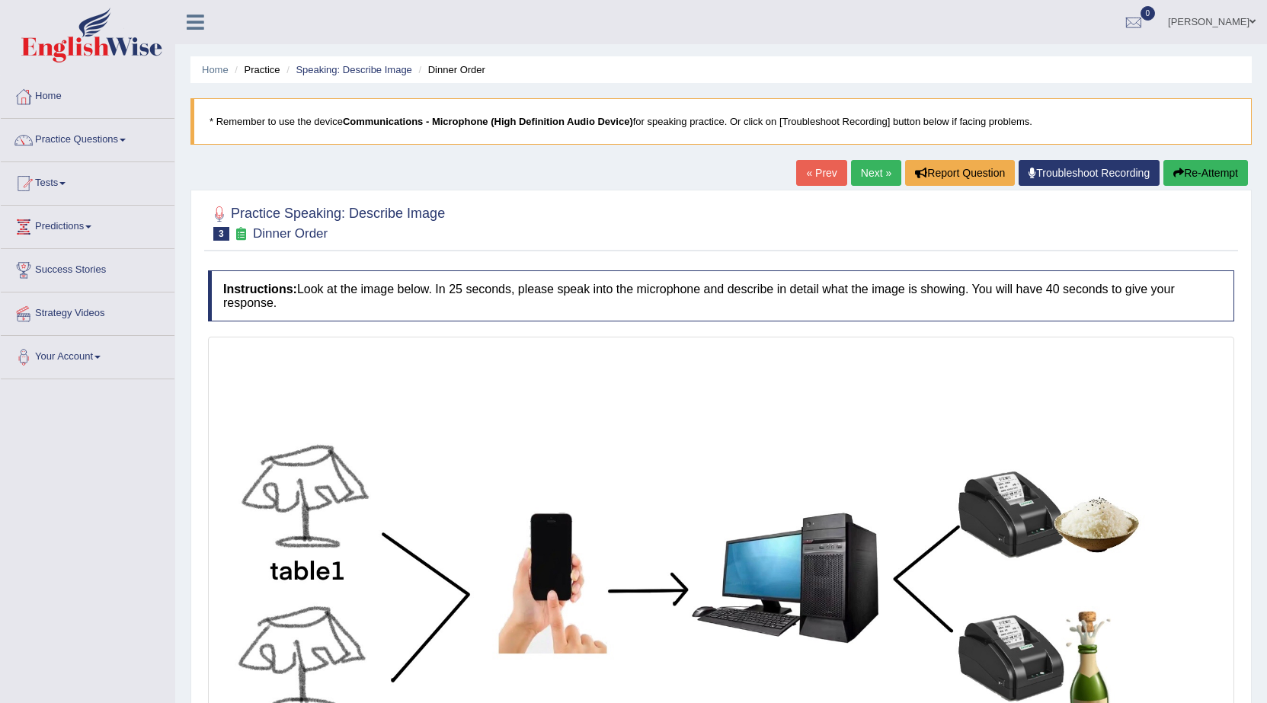
click at [1231, 168] on button "Re-Attempt" at bounding box center [1206, 173] width 85 height 26
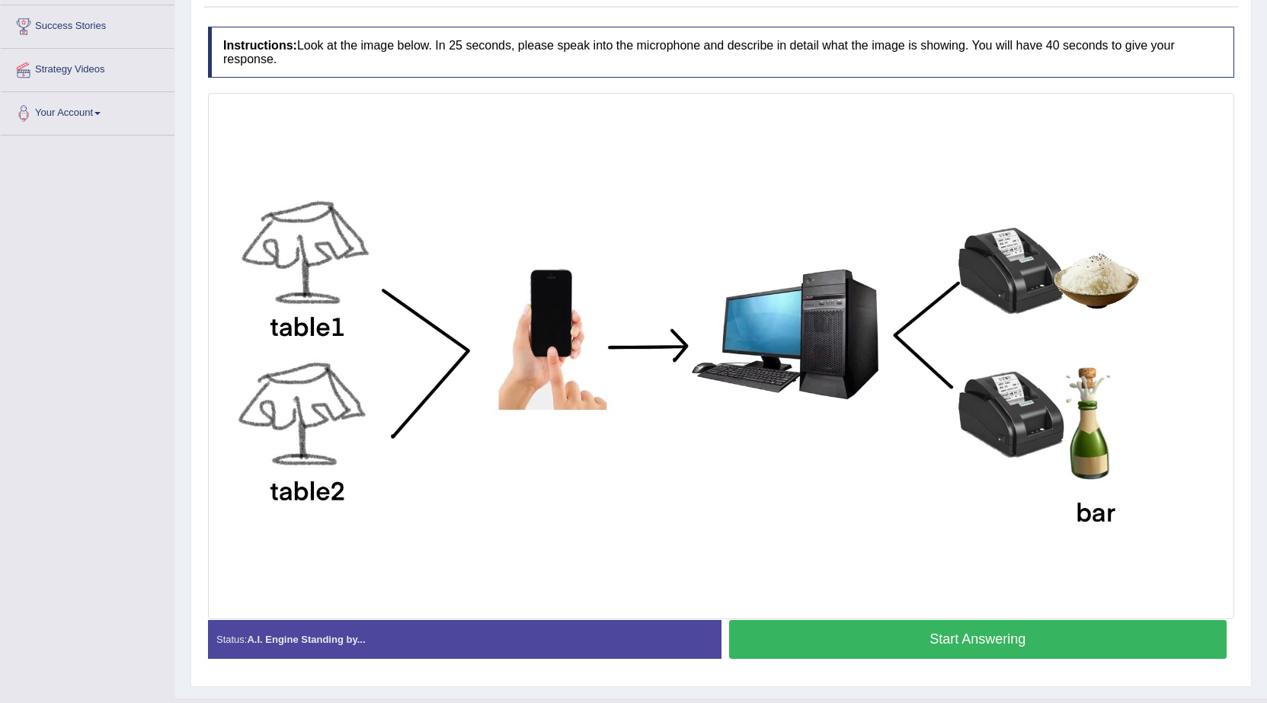
scroll to position [277, 0]
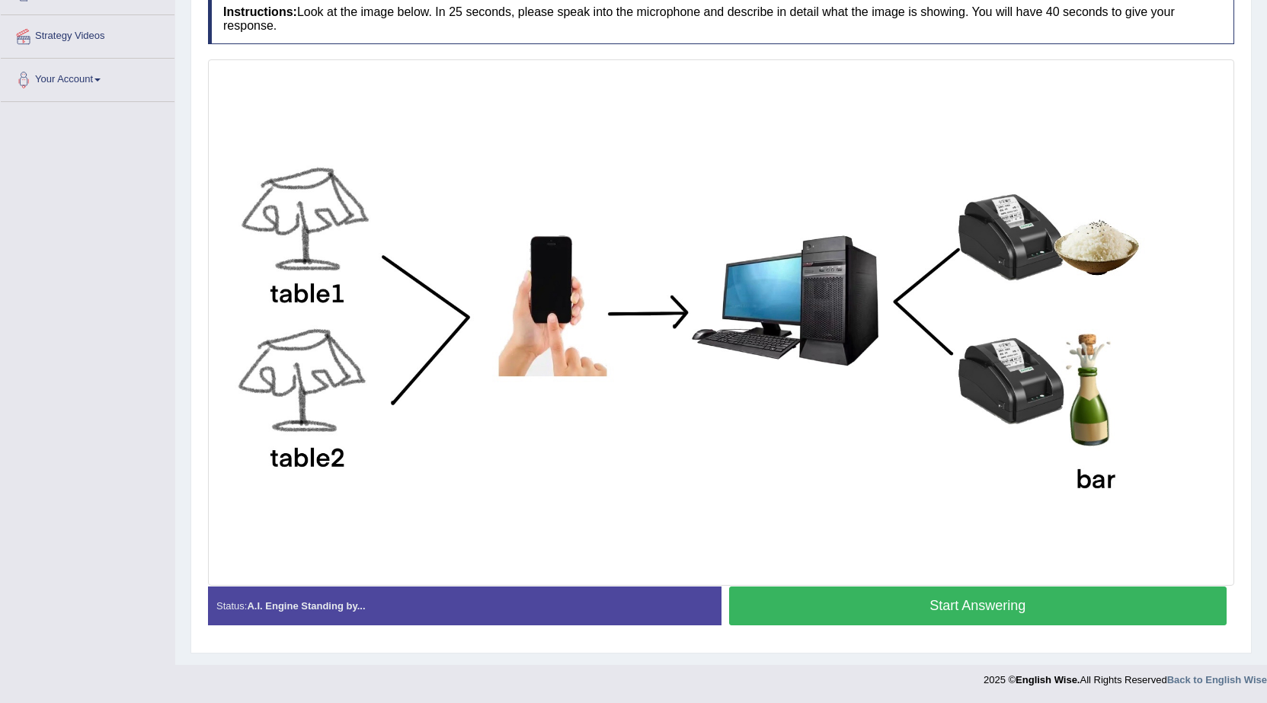
click at [989, 597] on button "Start Answering" at bounding box center [978, 606] width 498 height 39
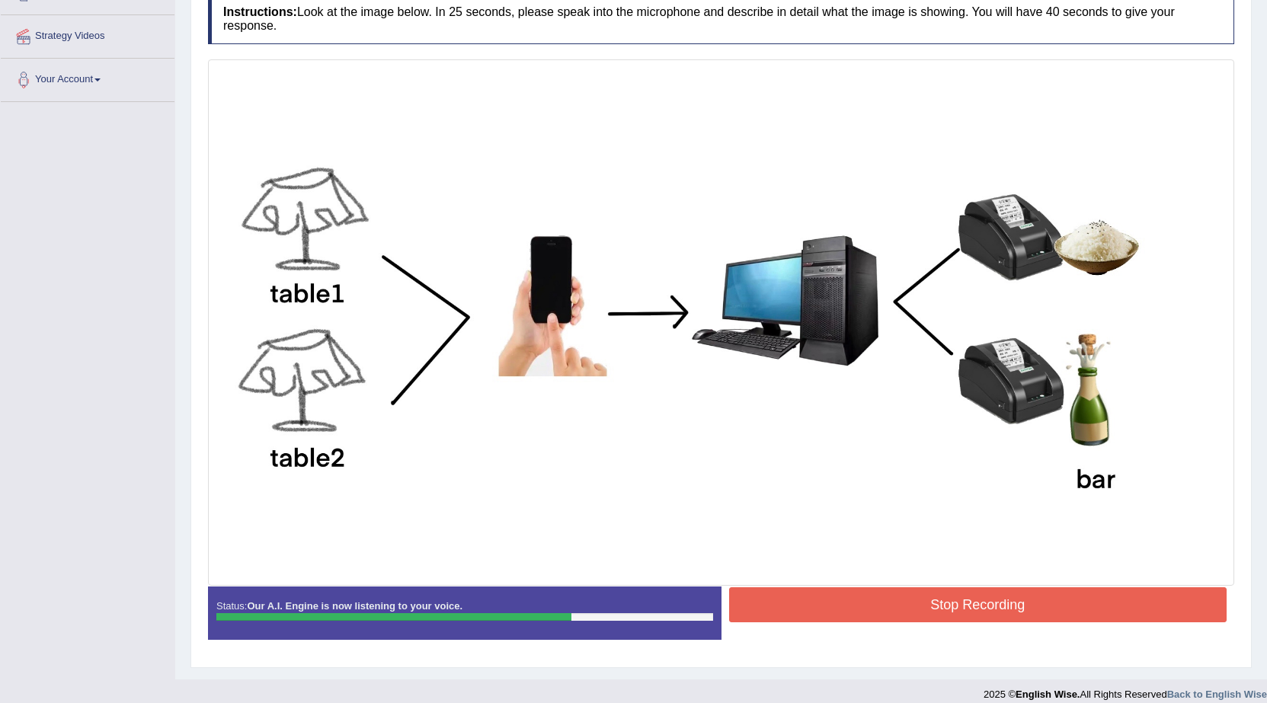
click at [1059, 592] on button "Stop Recording" at bounding box center [978, 605] width 498 height 35
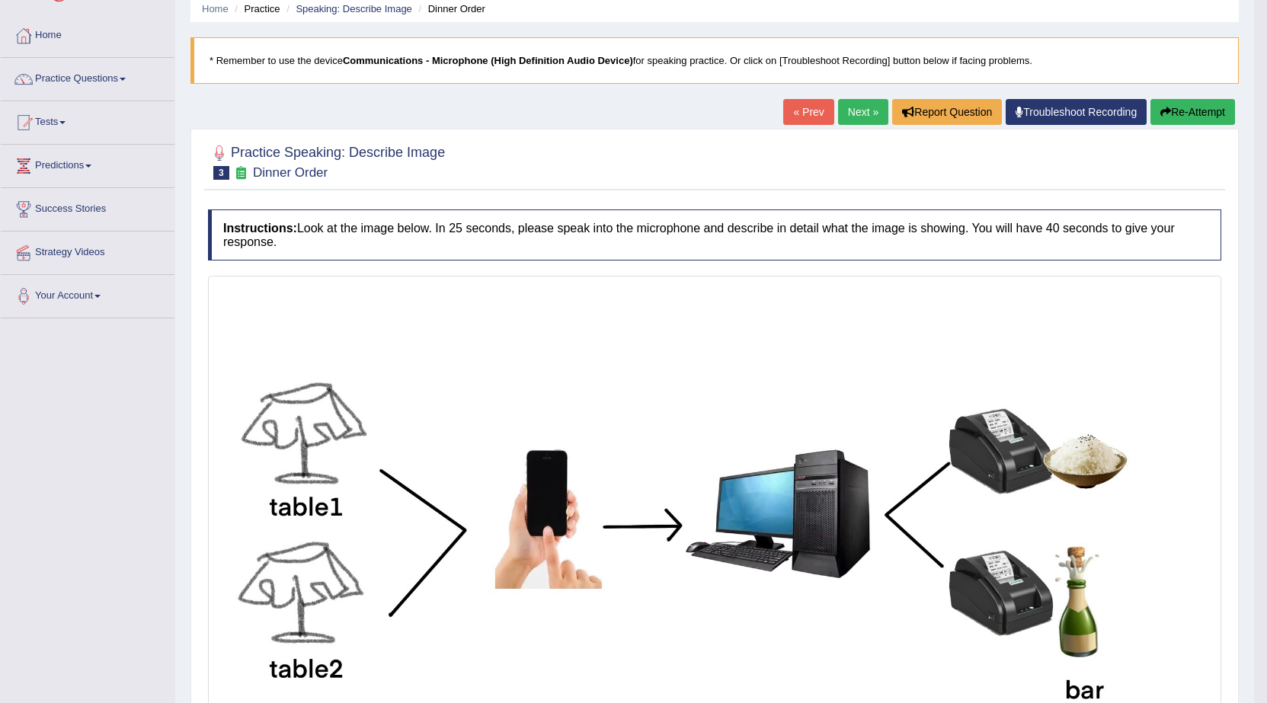
scroll to position [0, 0]
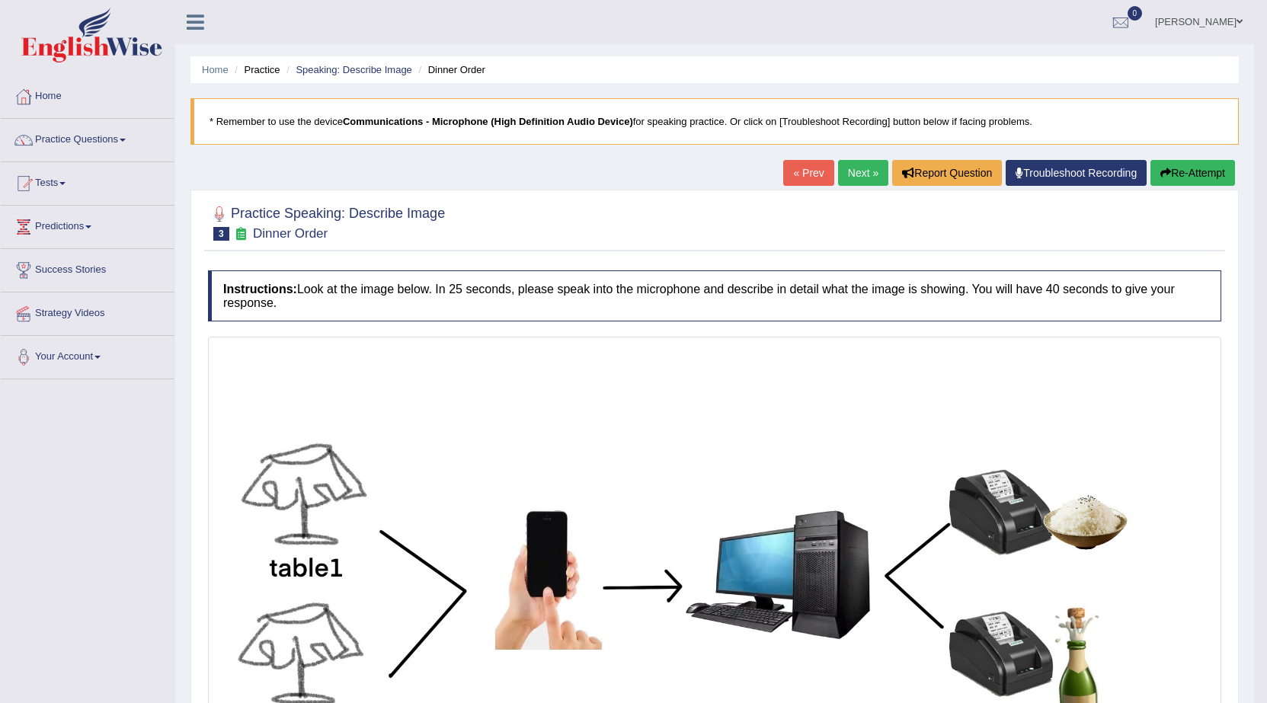
click at [853, 165] on link "Next »" at bounding box center [863, 173] width 50 height 26
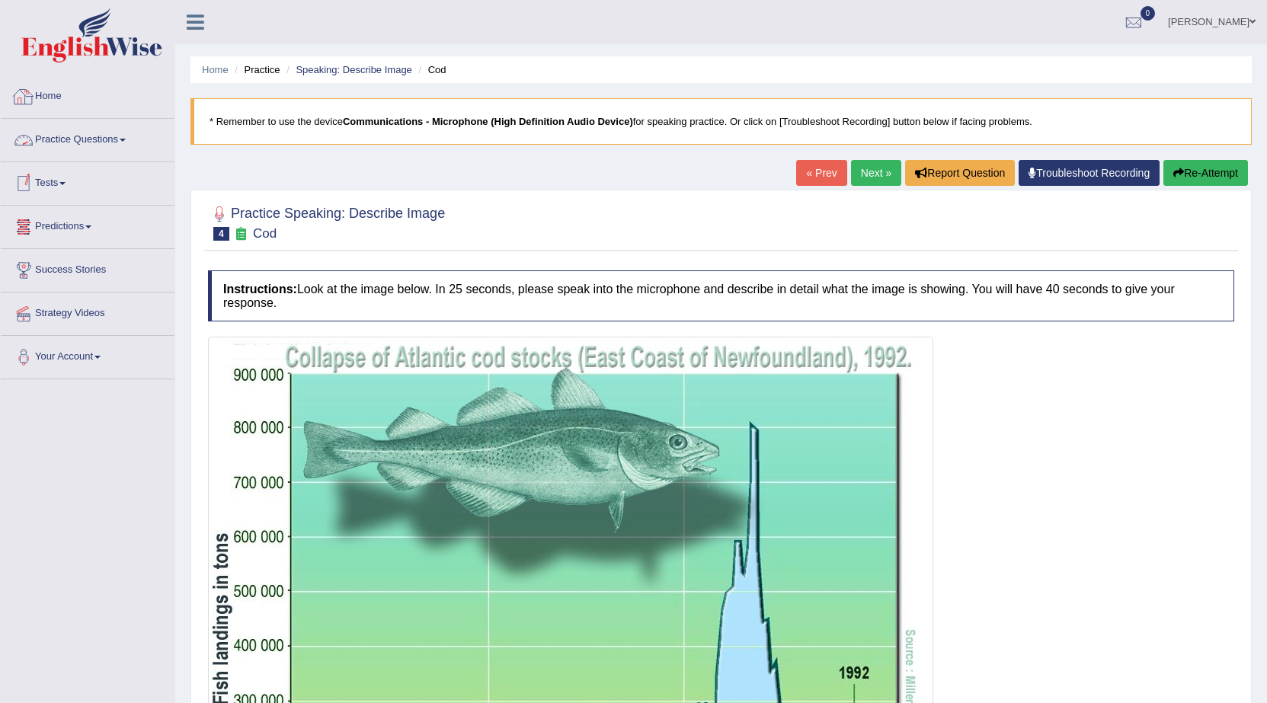
click at [120, 133] on link "Practice Questions" at bounding box center [88, 138] width 174 height 38
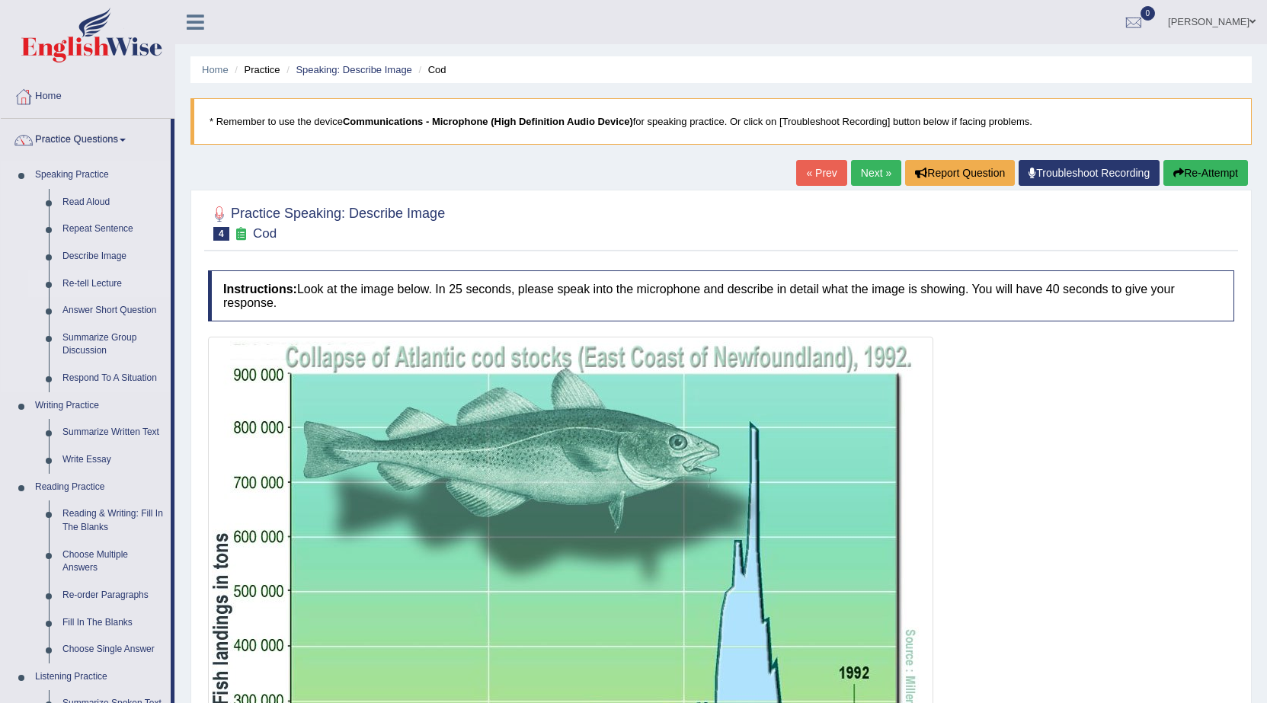
click at [69, 281] on link "Re-tell Lecture" at bounding box center [113, 284] width 115 height 27
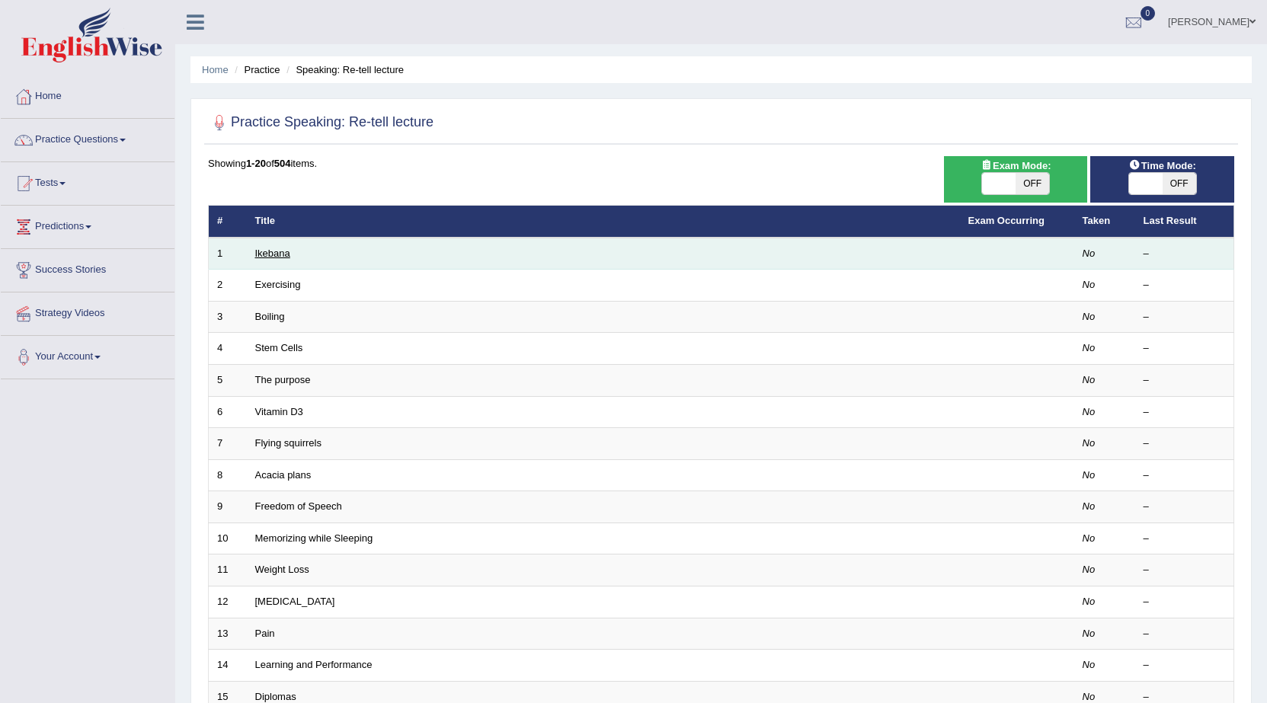
click at [281, 248] on link "Ikebana" at bounding box center [272, 253] width 35 height 11
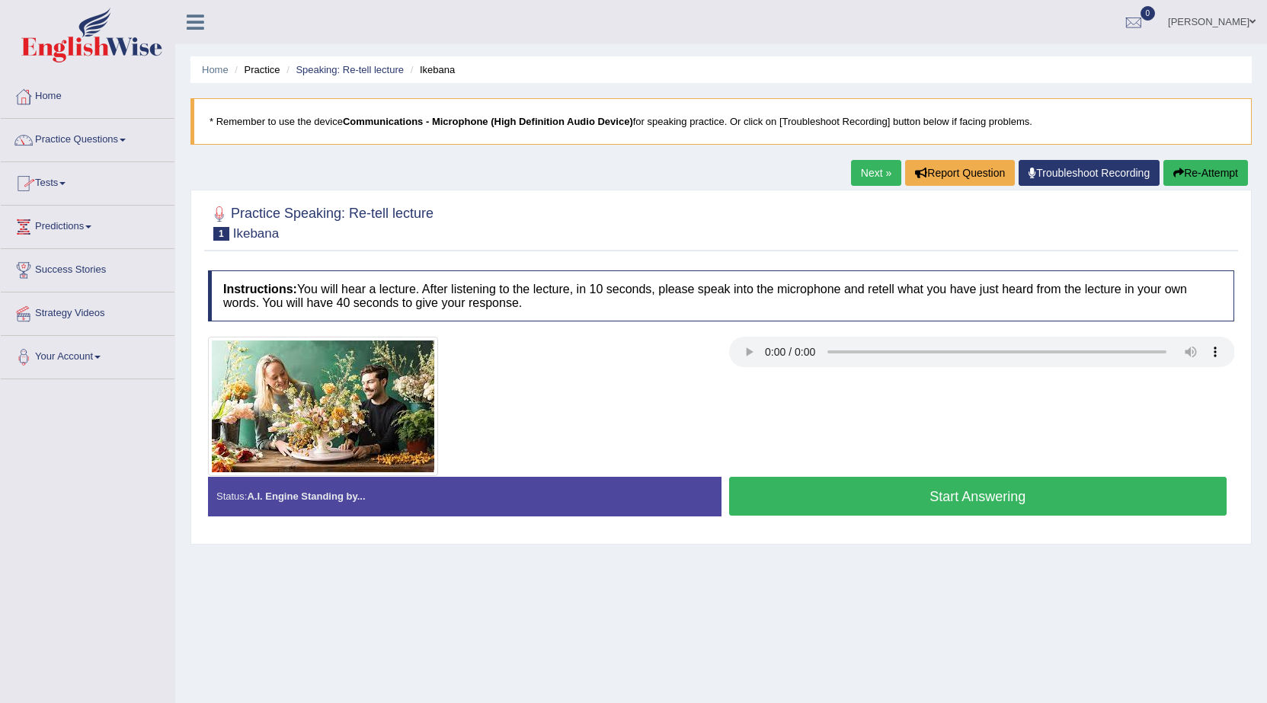
click at [869, 172] on link "Next »" at bounding box center [876, 173] width 50 height 26
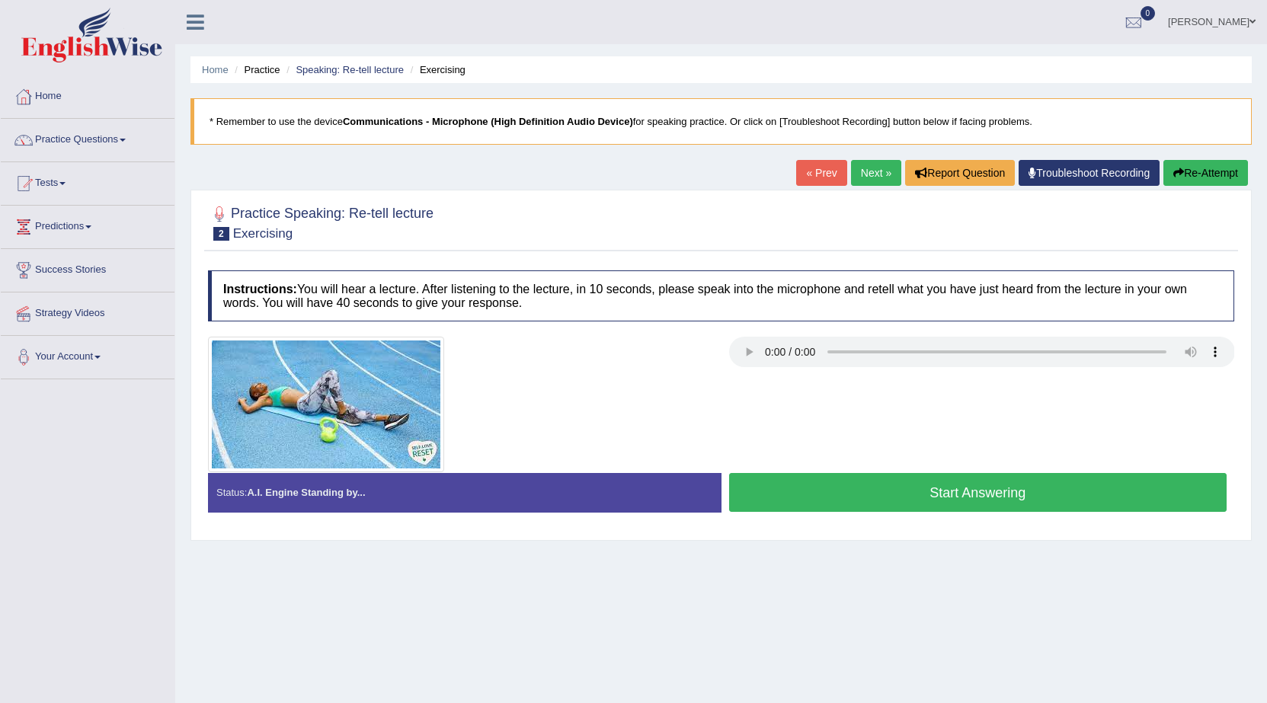
click at [536, 360] on div at bounding box center [460, 405] width 521 height 136
click at [833, 482] on button "Start Answering" at bounding box center [978, 492] width 498 height 39
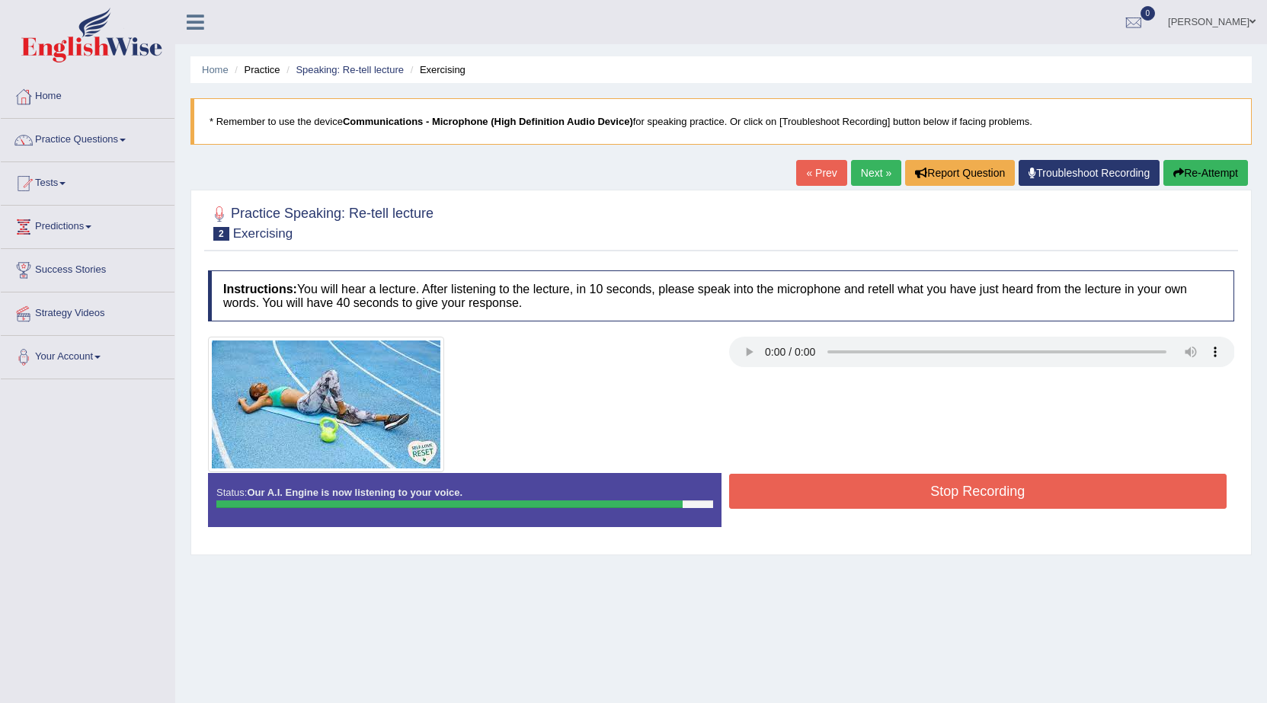
click at [833, 482] on button "Stop Recording" at bounding box center [978, 491] width 498 height 35
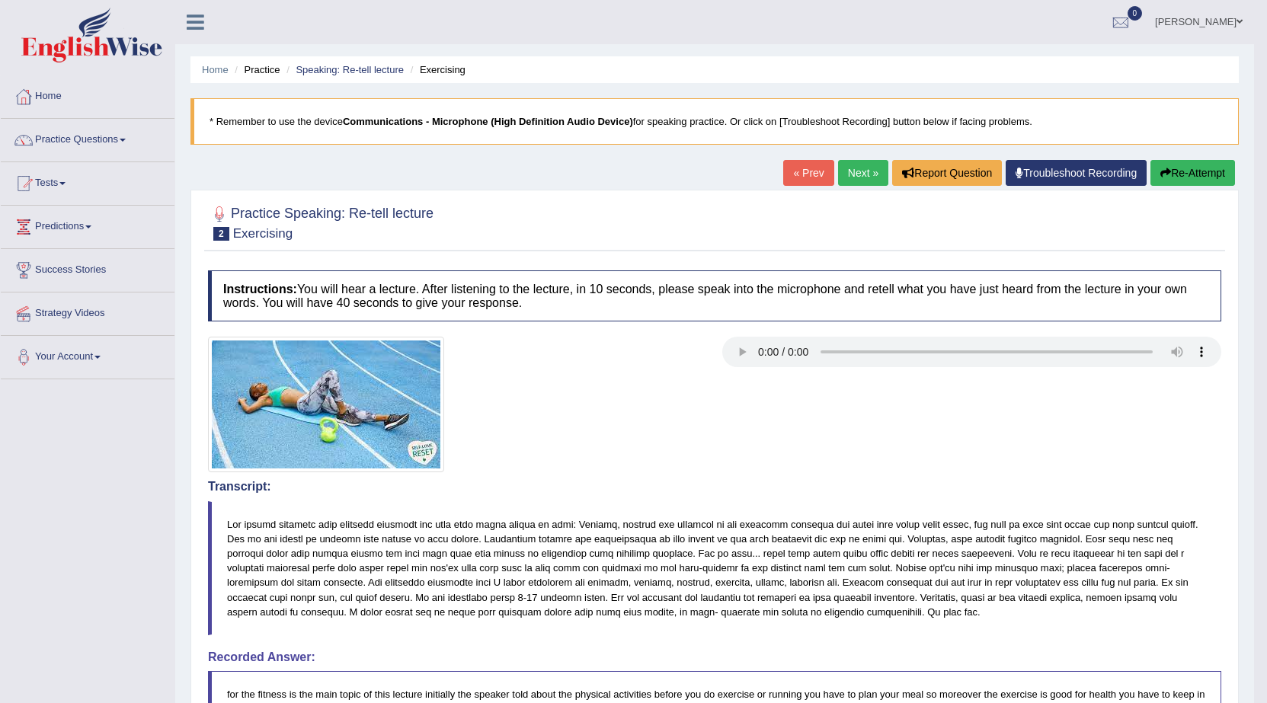
click at [869, 174] on link "Next »" at bounding box center [863, 173] width 50 height 26
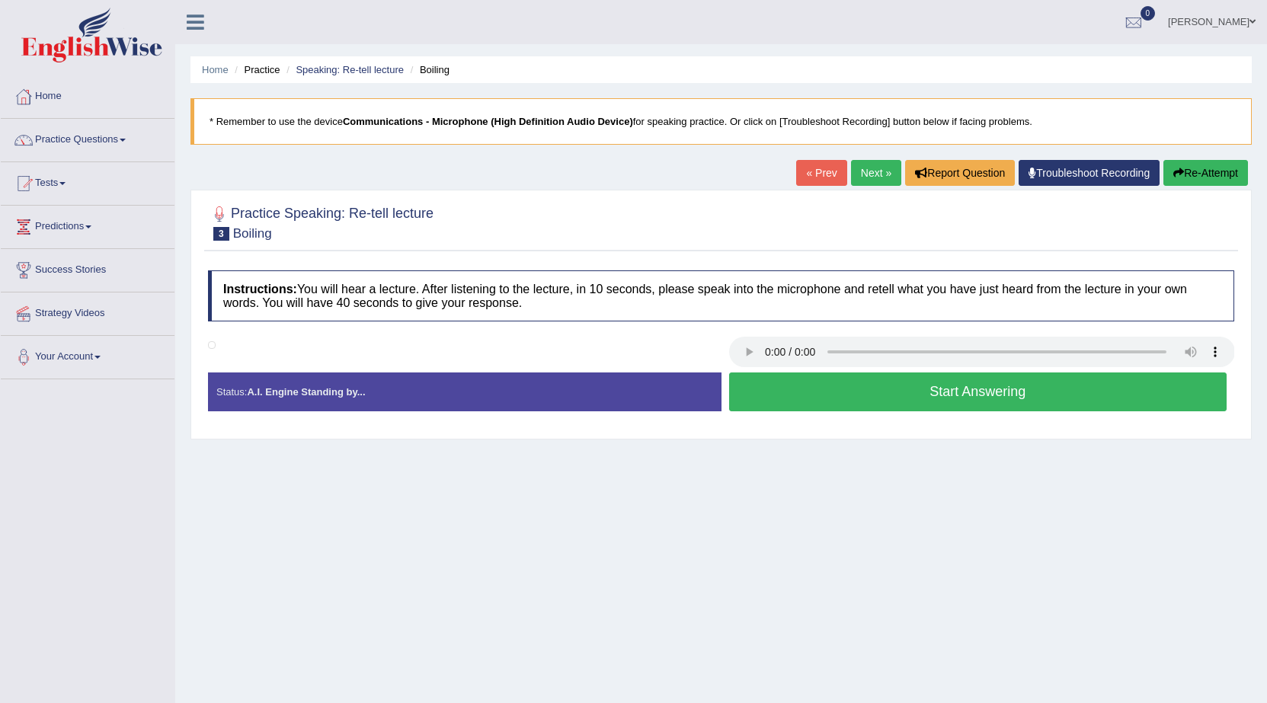
click at [969, 390] on button "Start Answering" at bounding box center [978, 392] width 498 height 39
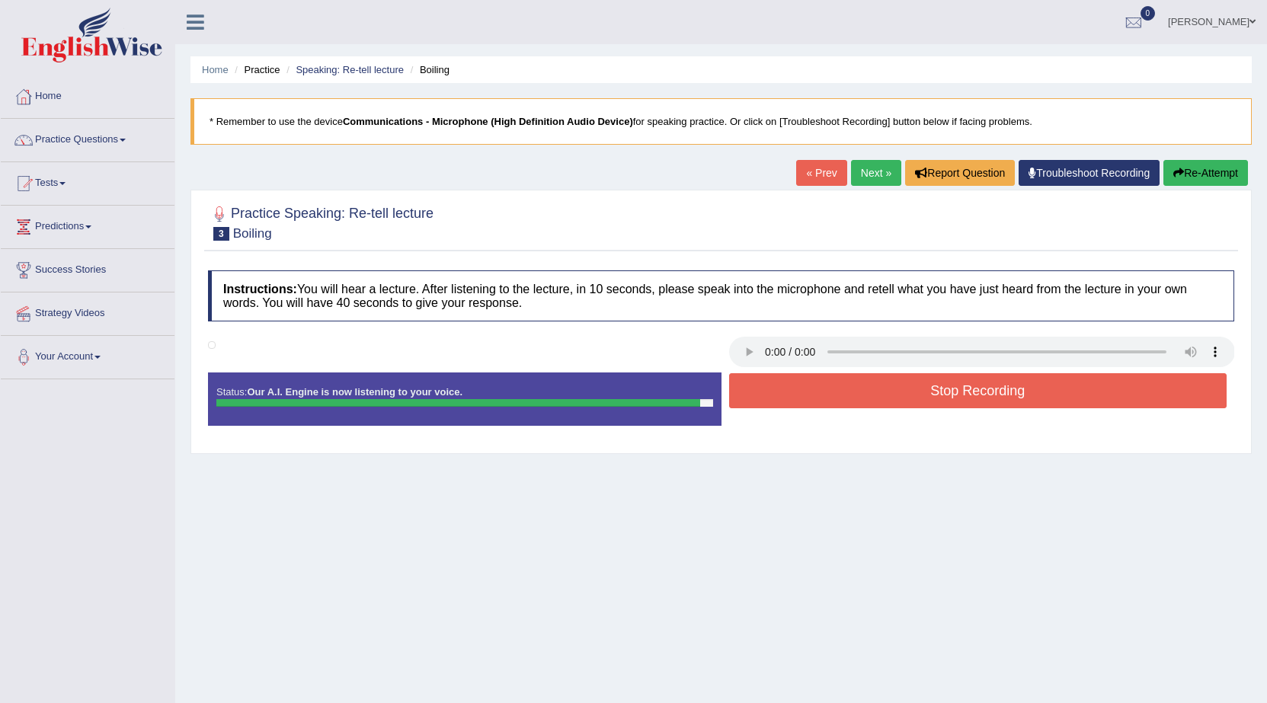
click at [969, 390] on button "Stop Recording" at bounding box center [978, 390] width 498 height 35
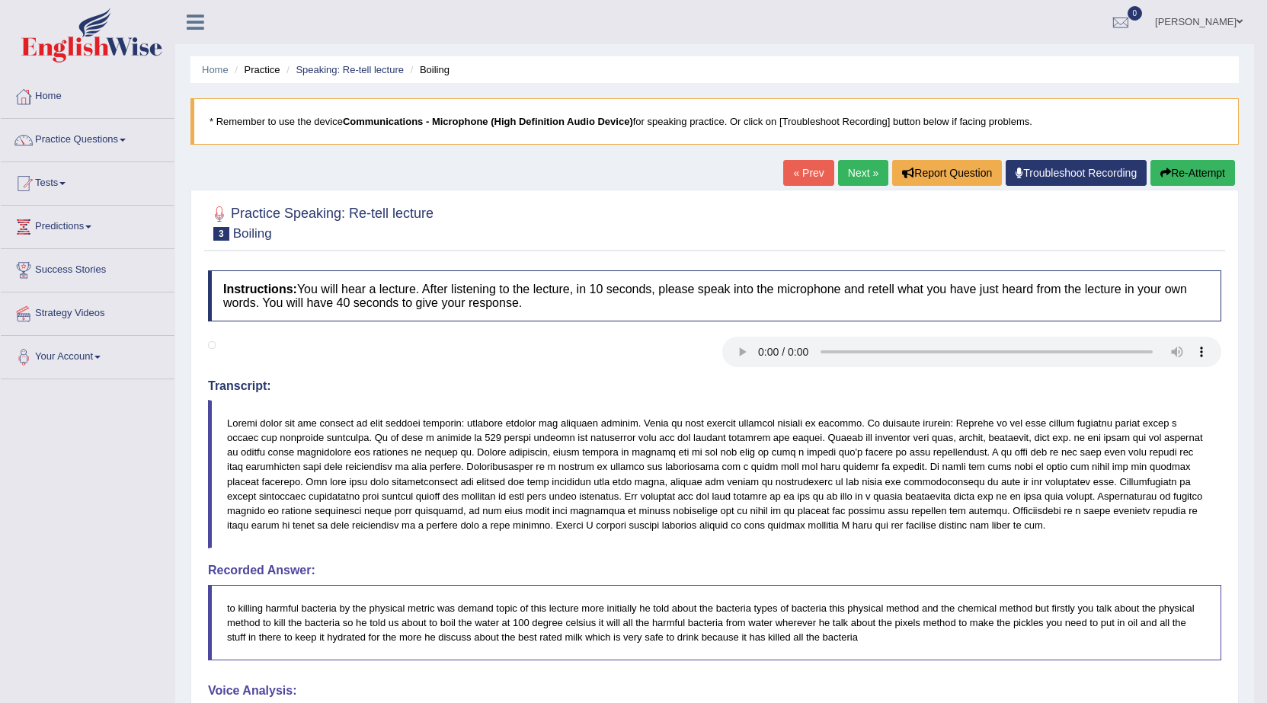
click at [844, 171] on link "Next »" at bounding box center [863, 173] width 50 height 26
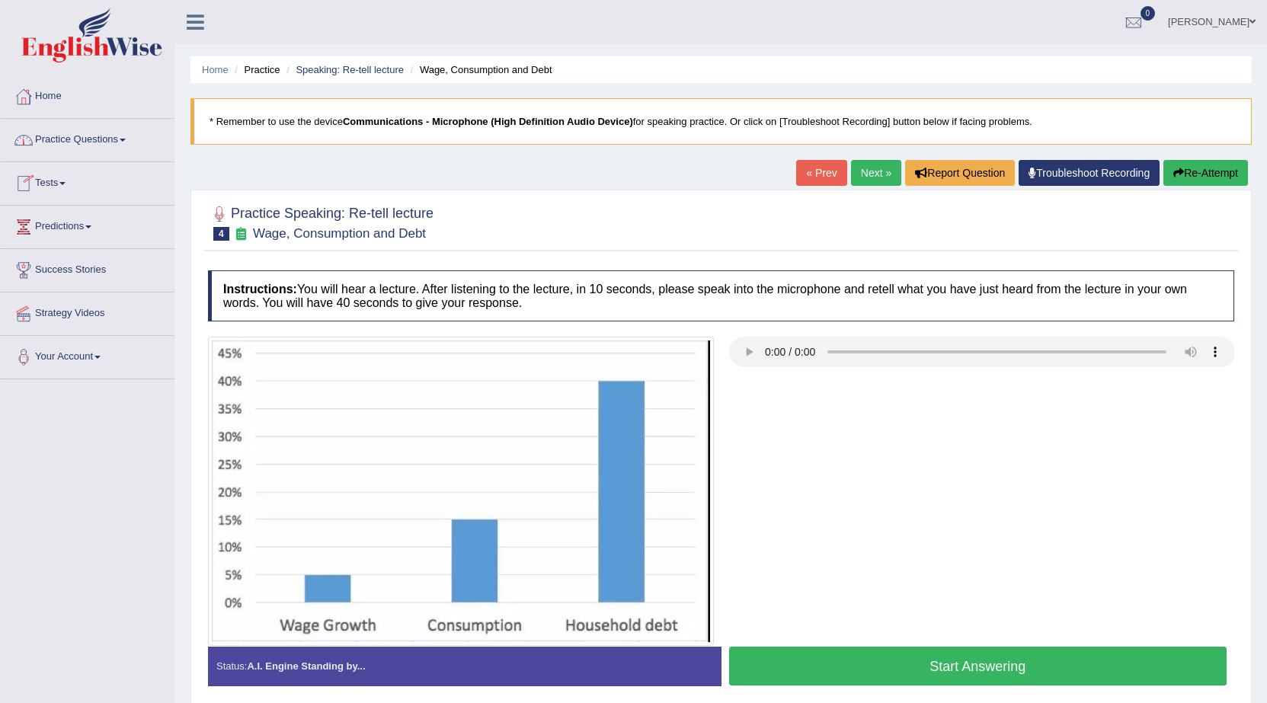
click at [121, 140] on link "Practice Questions" at bounding box center [88, 138] width 174 height 38
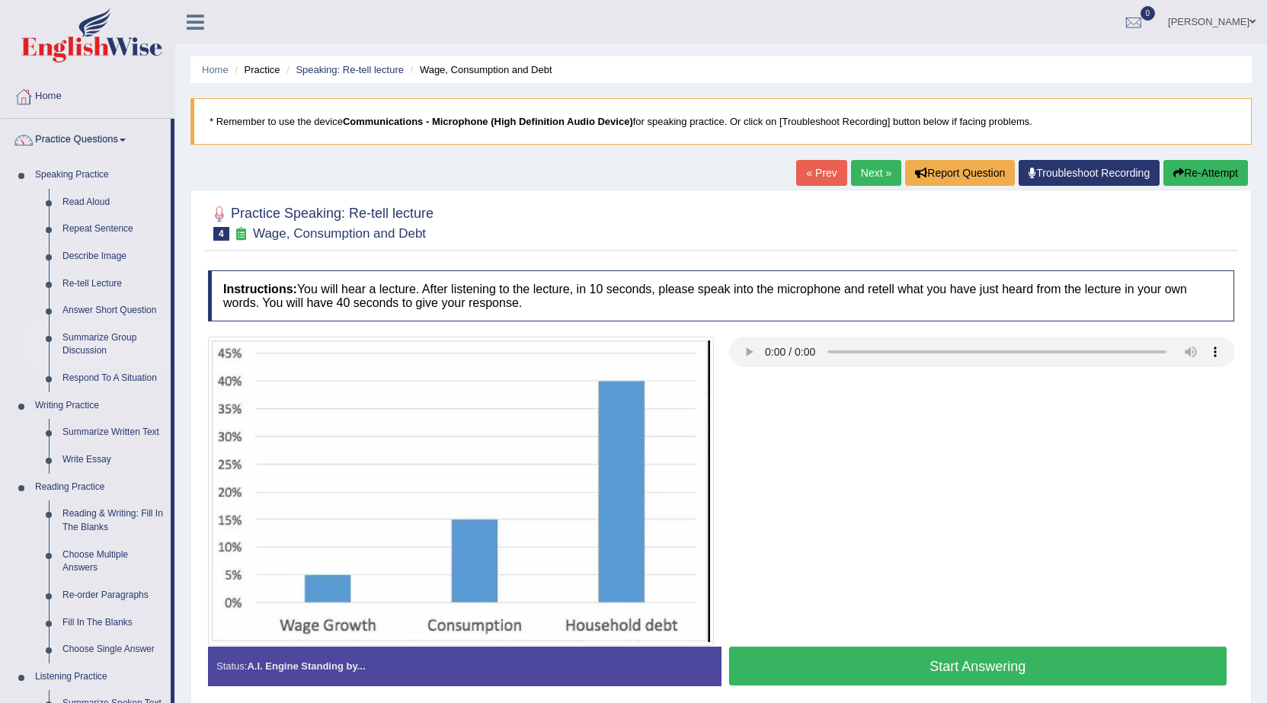
click at [73, 347] on link "Summarize Group Discussion" at bounding box center [113, 345] width 115 height 40
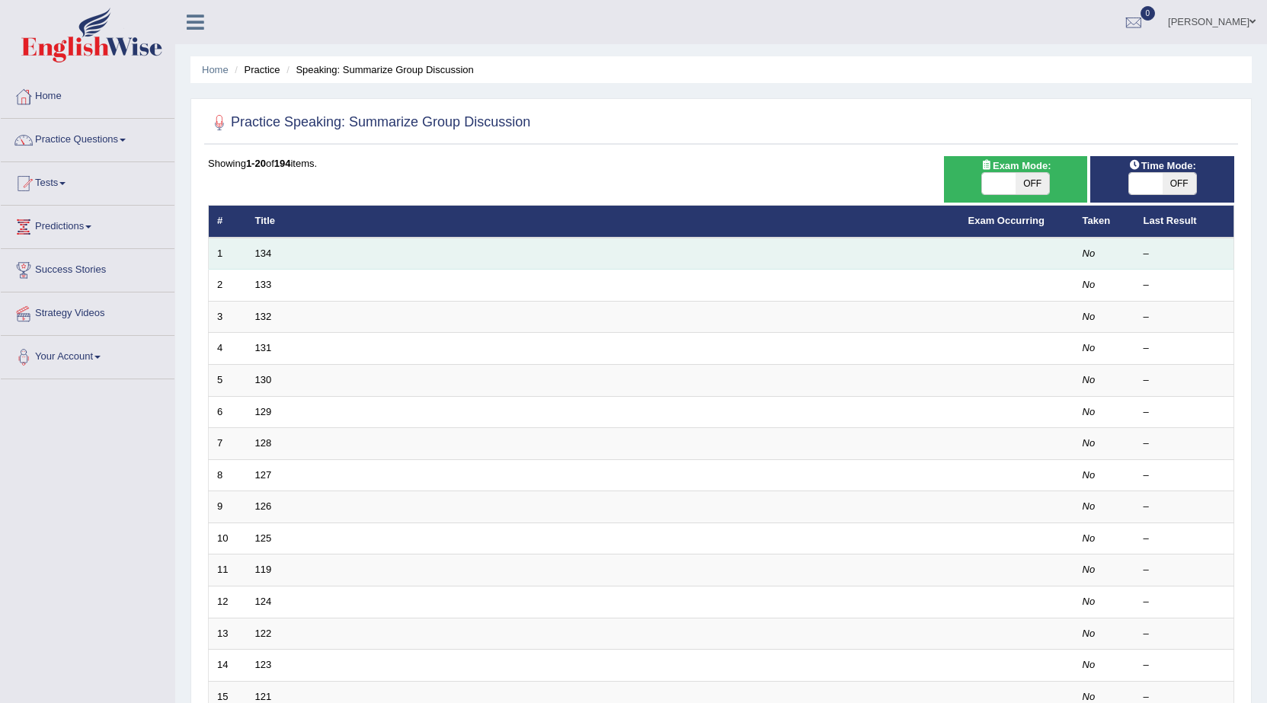
click at [378, 247] on td "134" at bounding box center [603, 254] width 713 height 32
click at [261, 255] on link "134" at bounding box center [263, 253] width 17 height 11
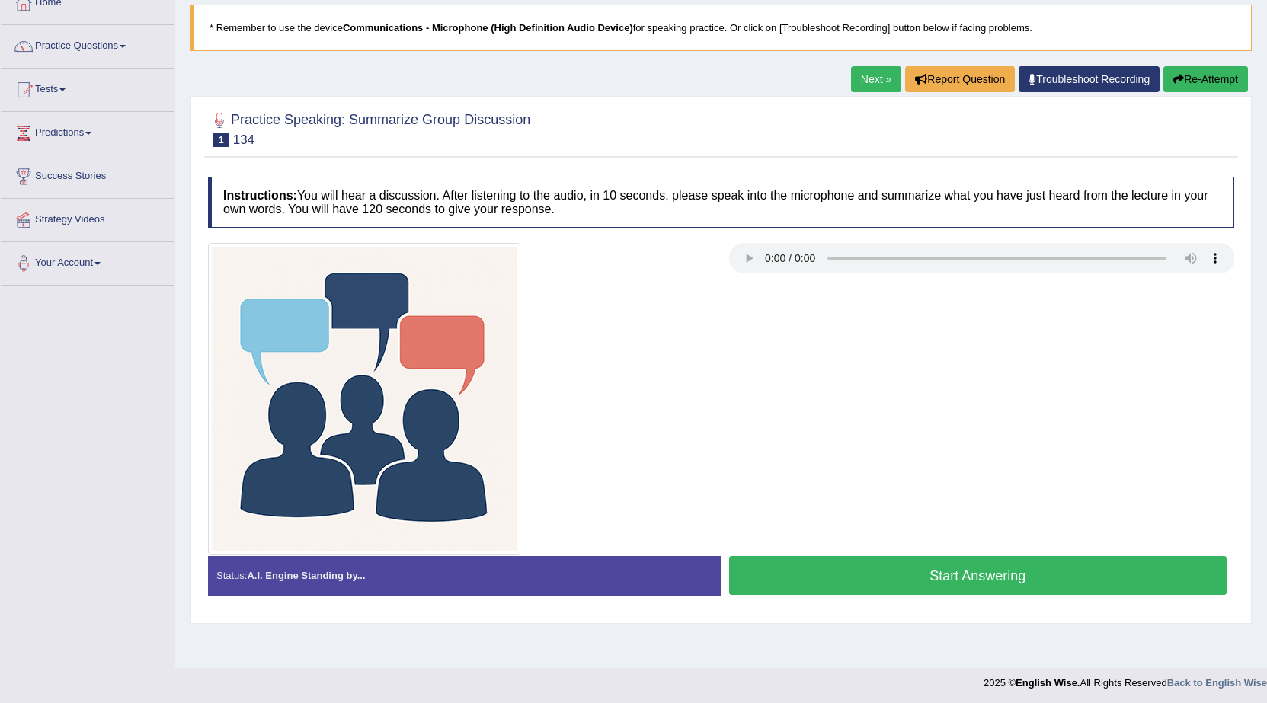
scroll to position [97, 0]
